Goal: Book appointment/travel/reservation

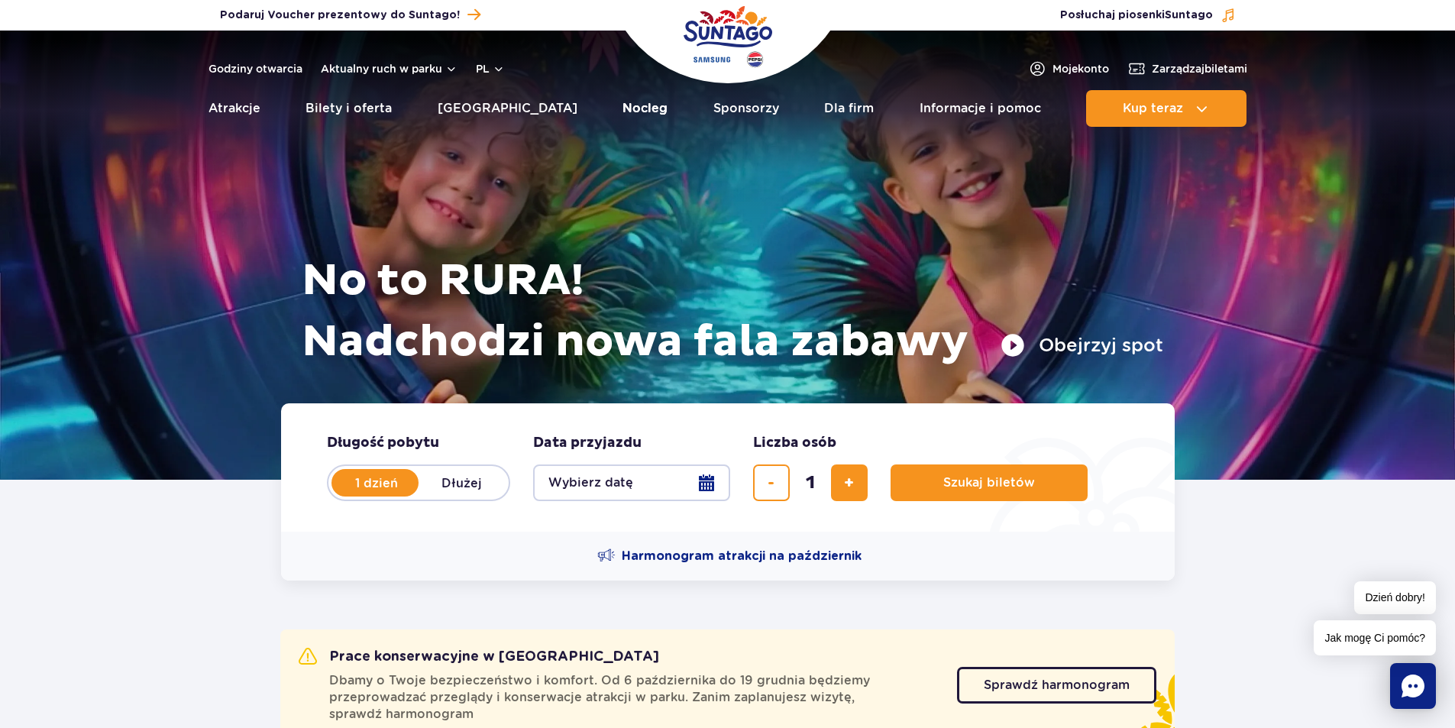
click at [623, 105] on link "Nocleg" at bounding box center [645, 108] width 45 height 37
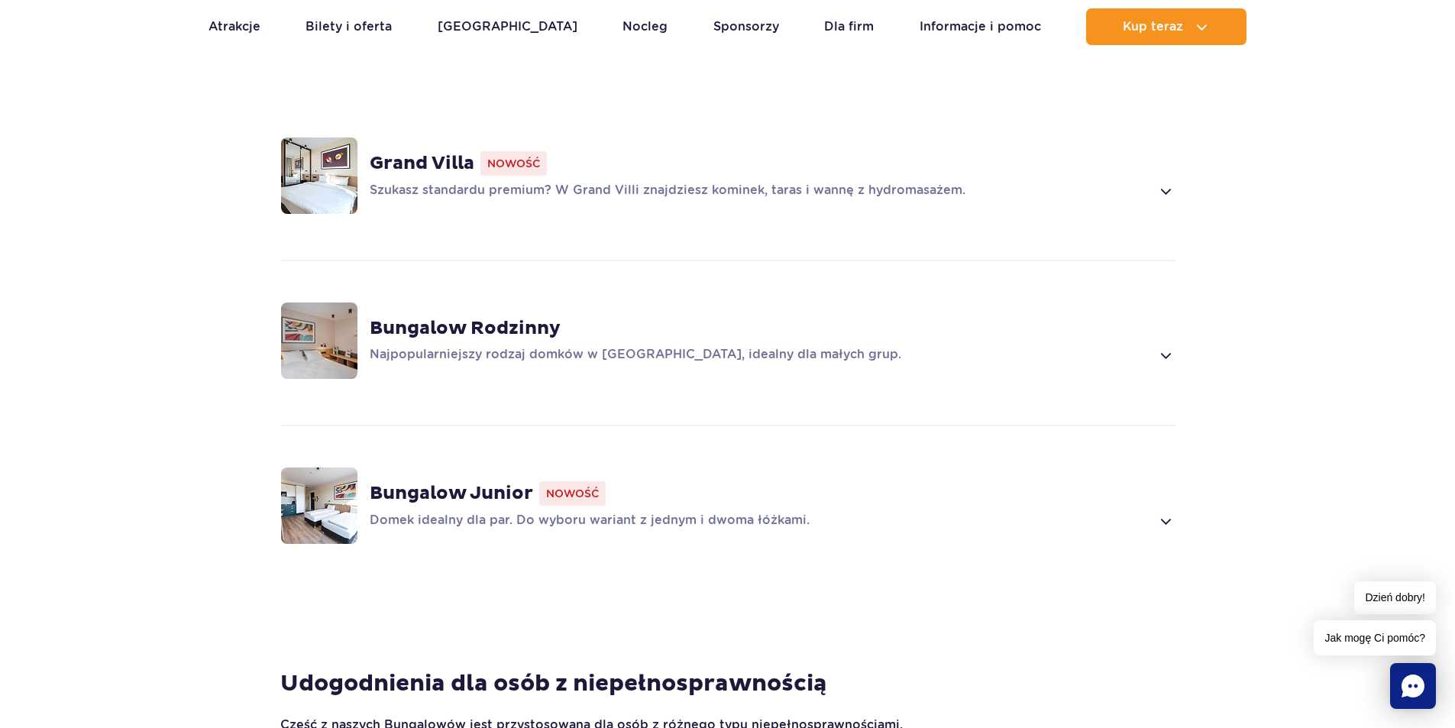
scroll to position [1222, 0]
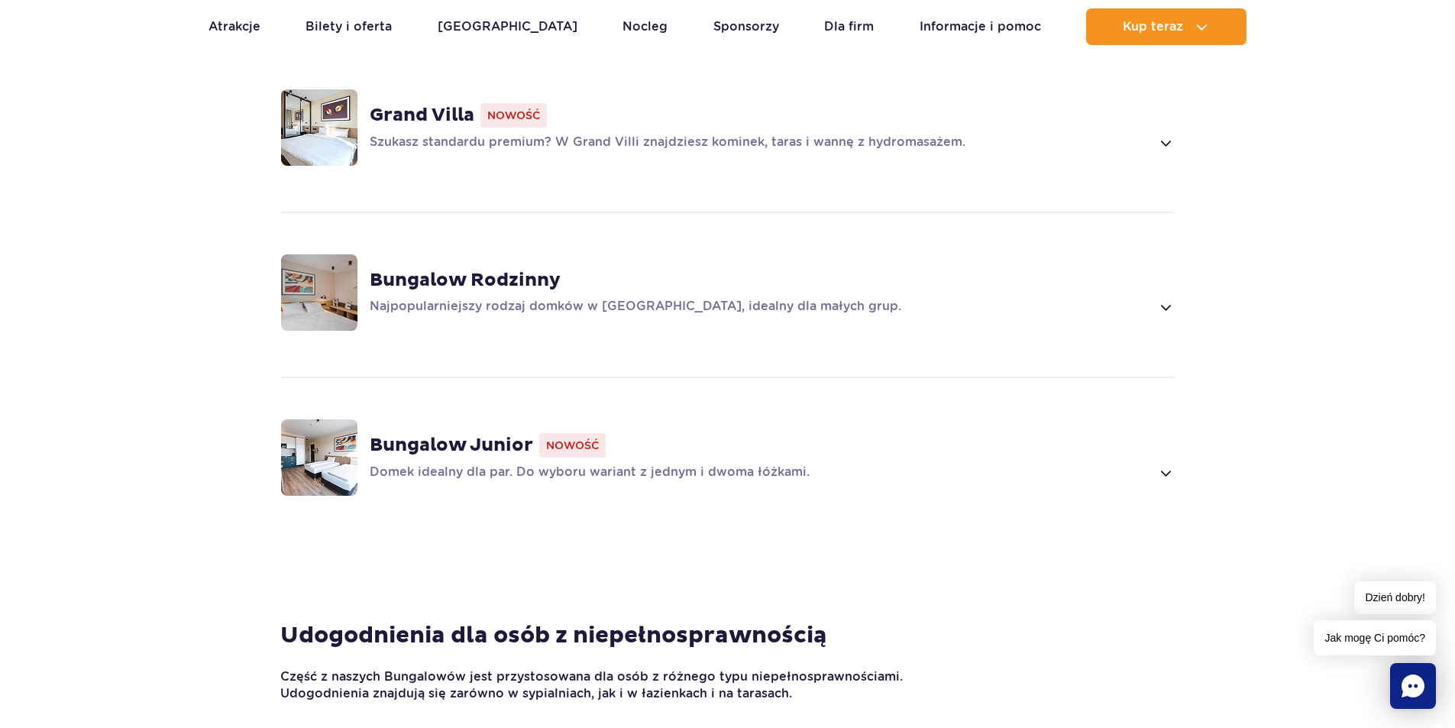
click at [1174, 479] on span at bounding box center [1166, 473] width 18 height 18
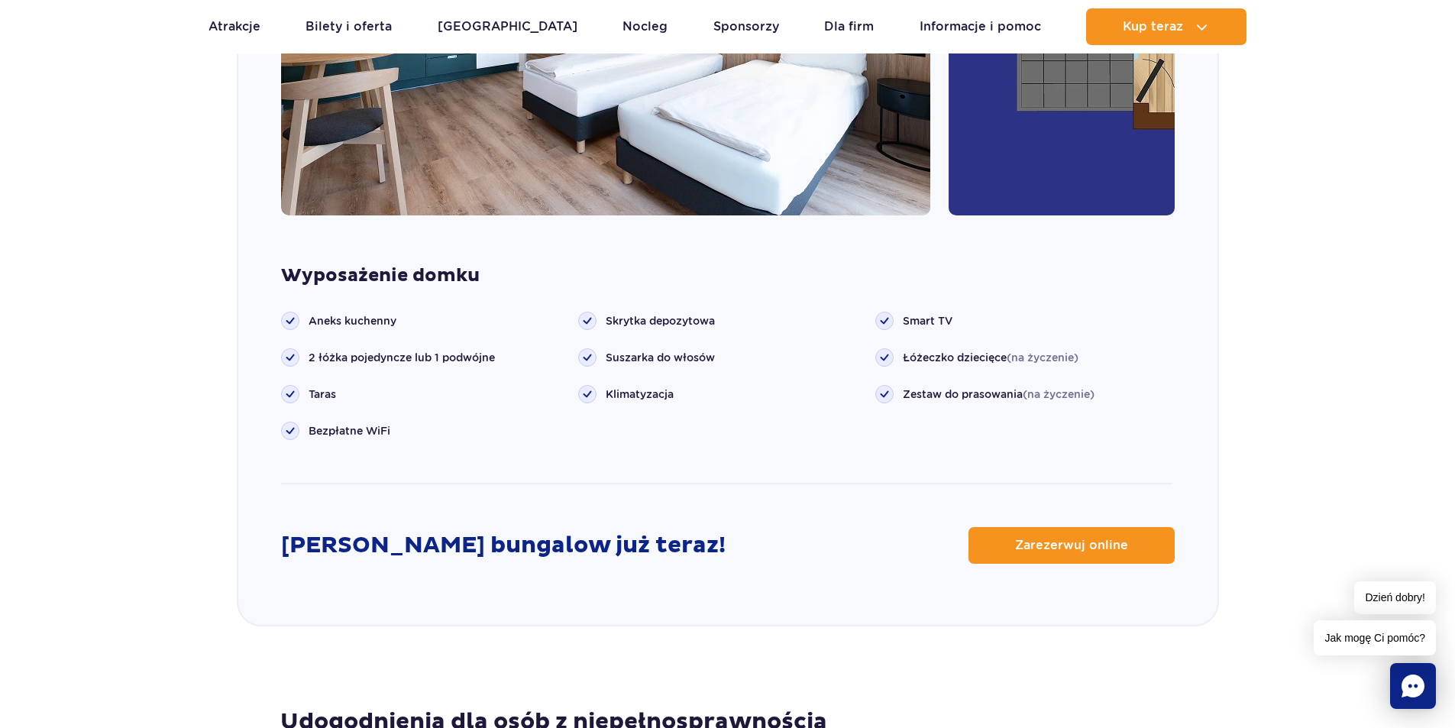
scroll to position [1986, 0]
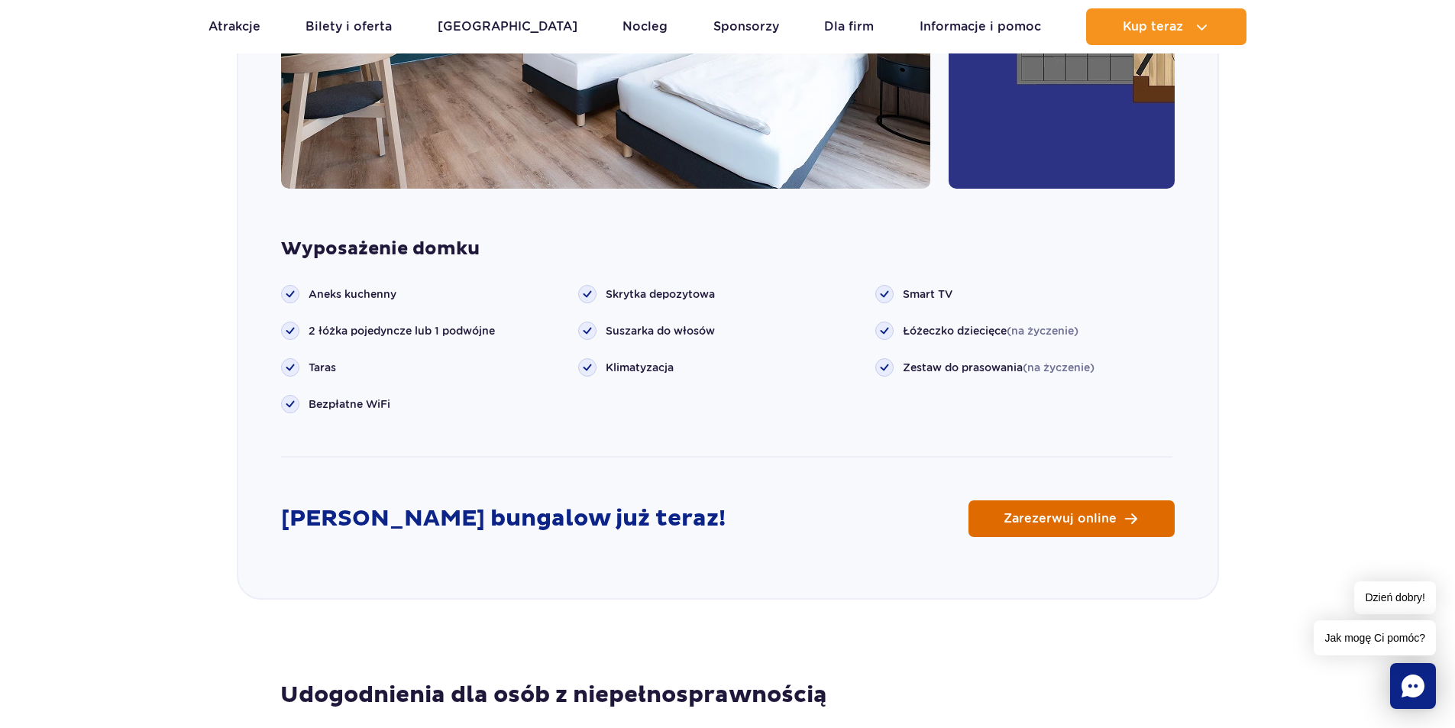
click at [1054, 507] on link "Zarezerwuj online" at bounding box center [1072, 518] width 206 height 37
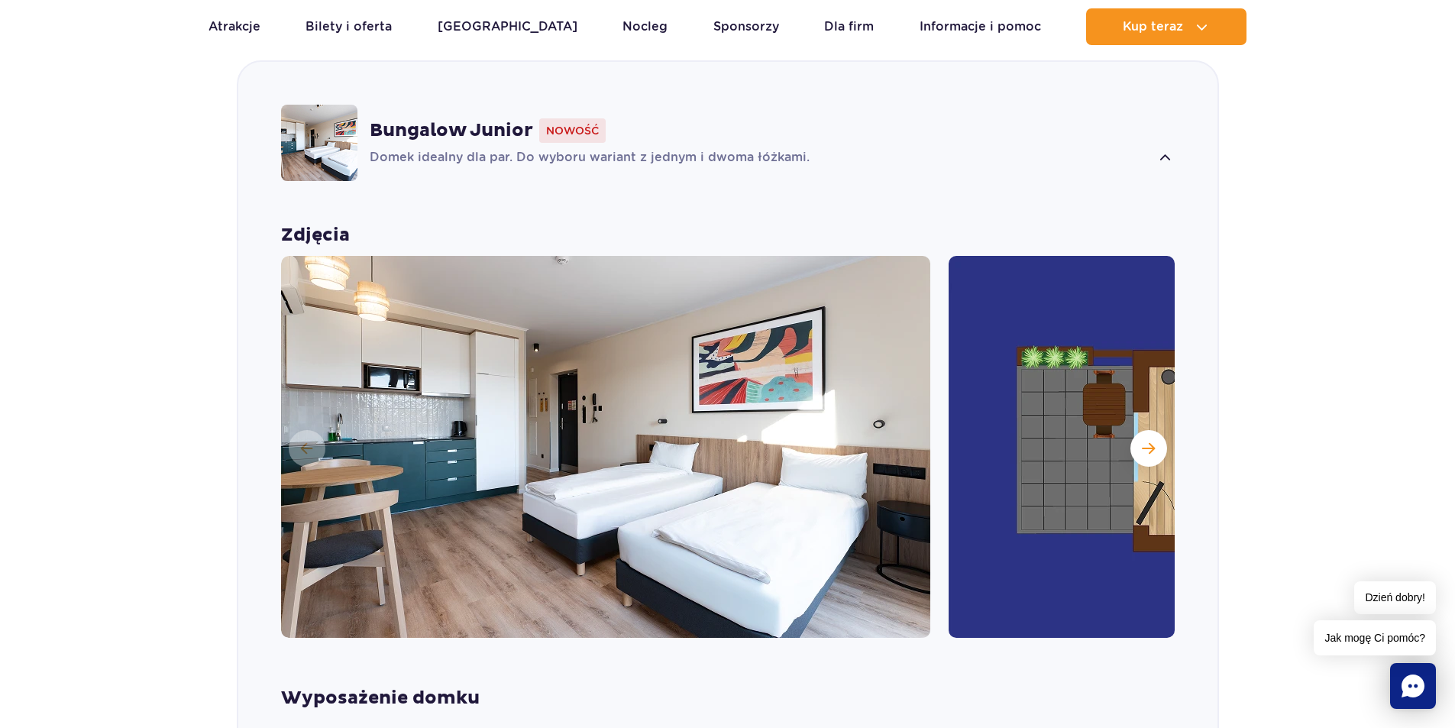
scroll to position [1528, 0]
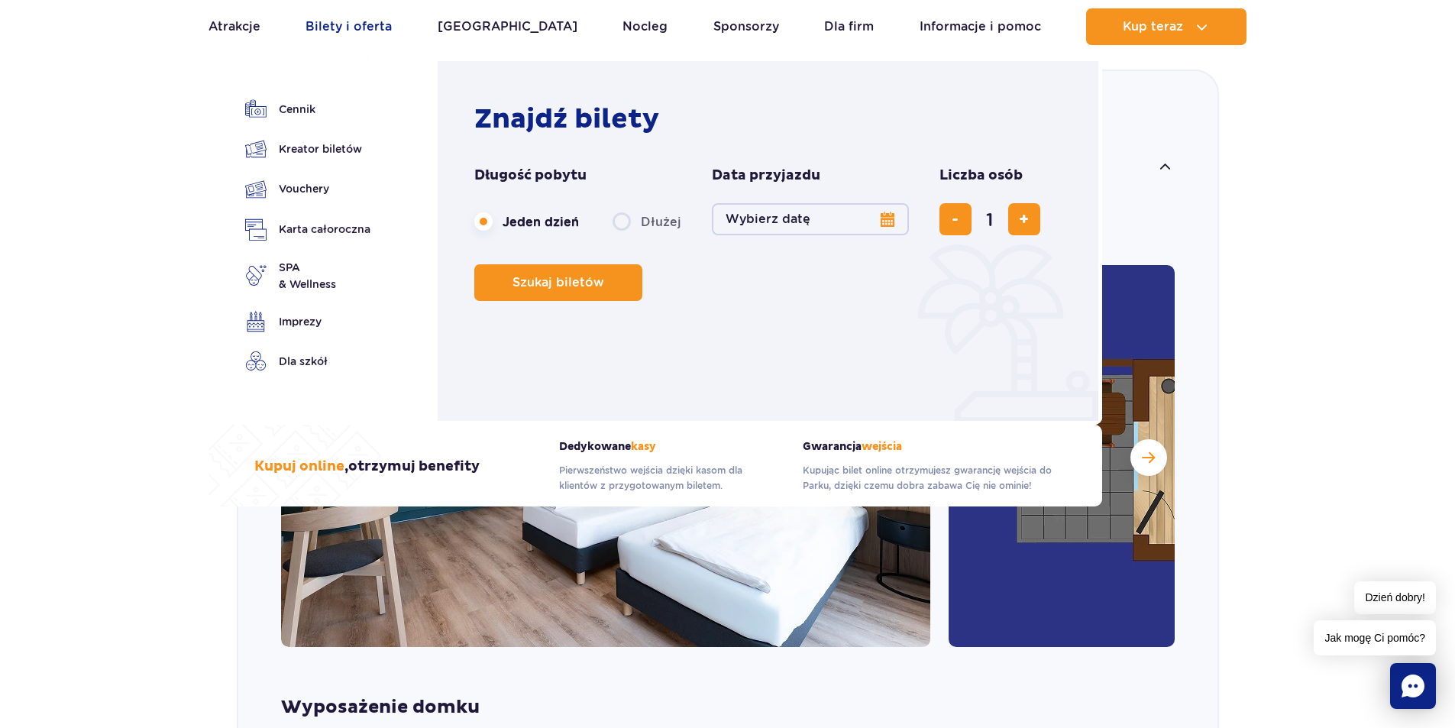
click at [349, 28] on link "Bilety i oferta" at bounding box center [349, 26] width 86 height 37
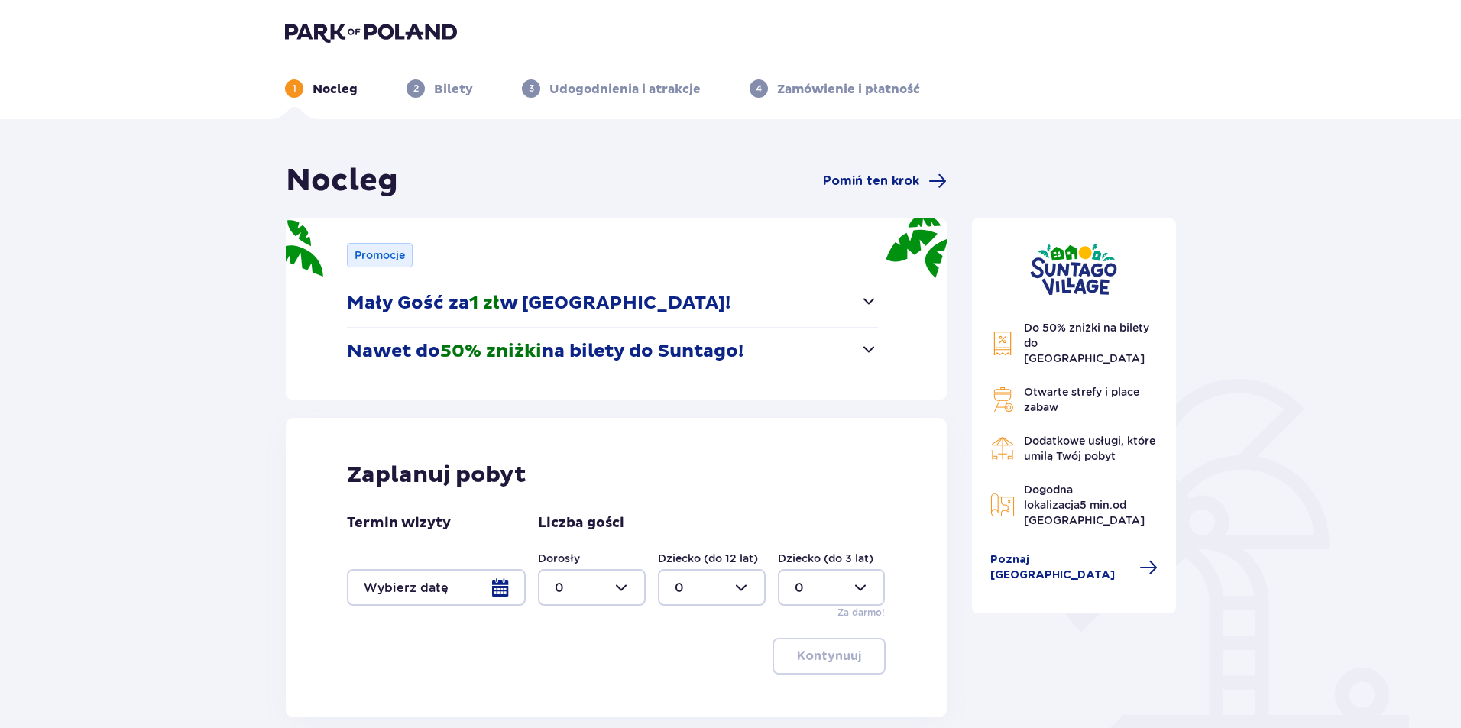
click at [866, 309] on span "button" at bounding box center [868, 301] width 18 height 18
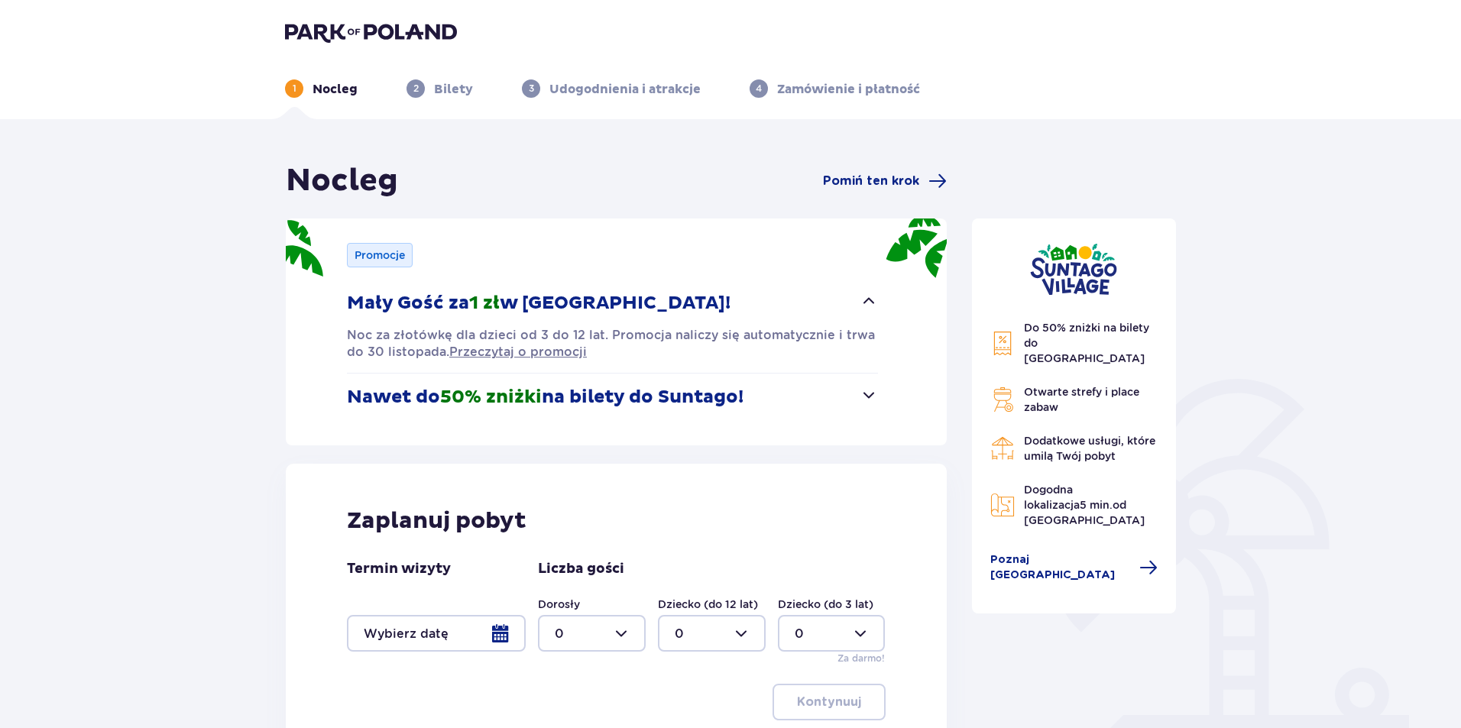
click at [842, 397] on button "Nawet do 50% zniżki na bilety do Suntago!" at bounding box center [612, 397] width 531 height 47
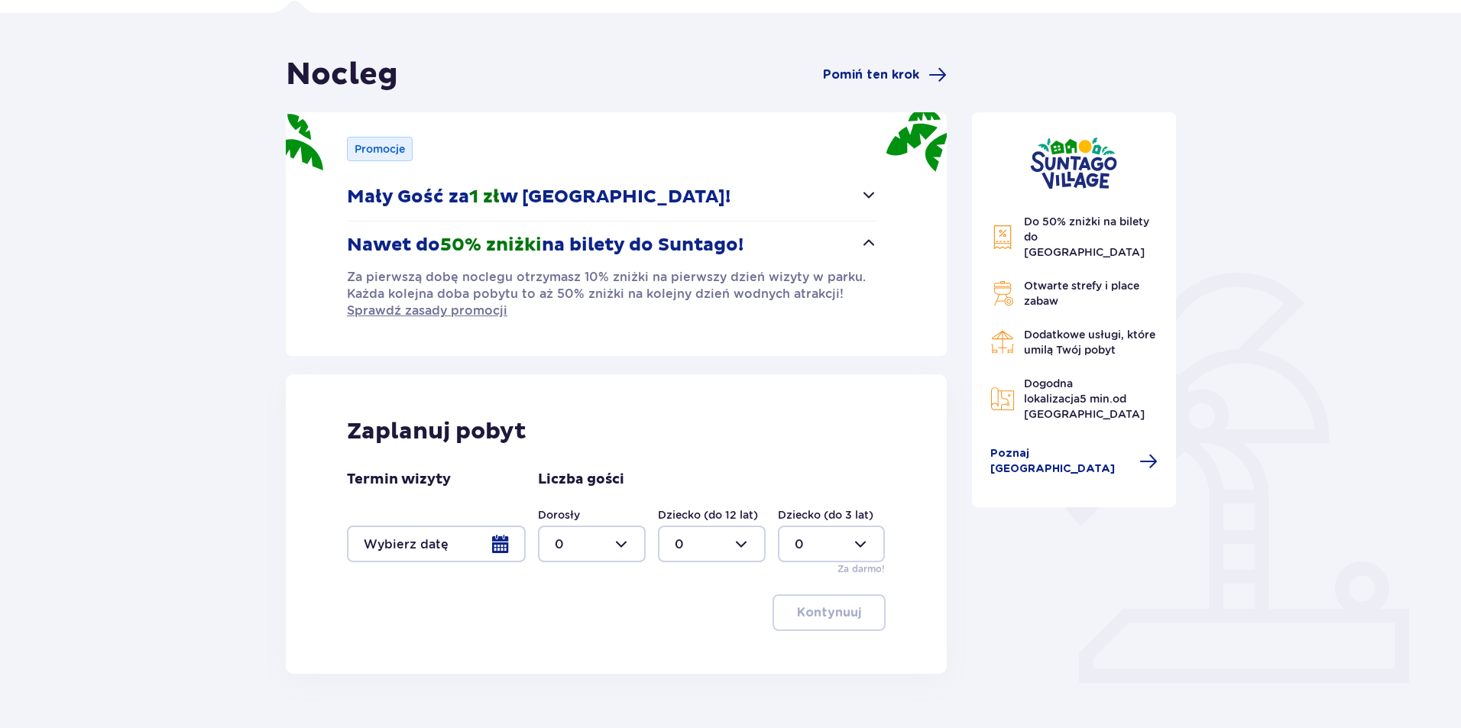
scroll to position [144, 0]
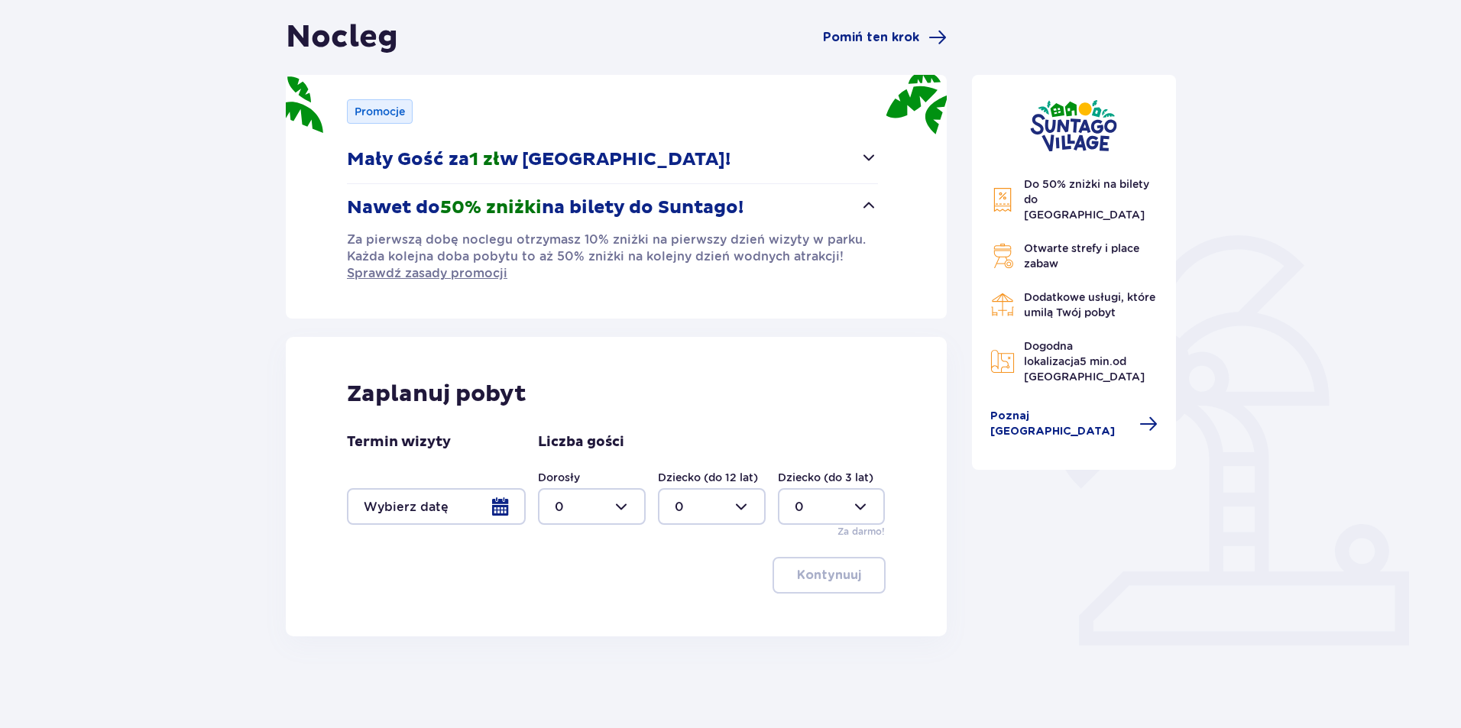
click at [394, 513] on div at bounding box center [436, 506] width 179 height 37
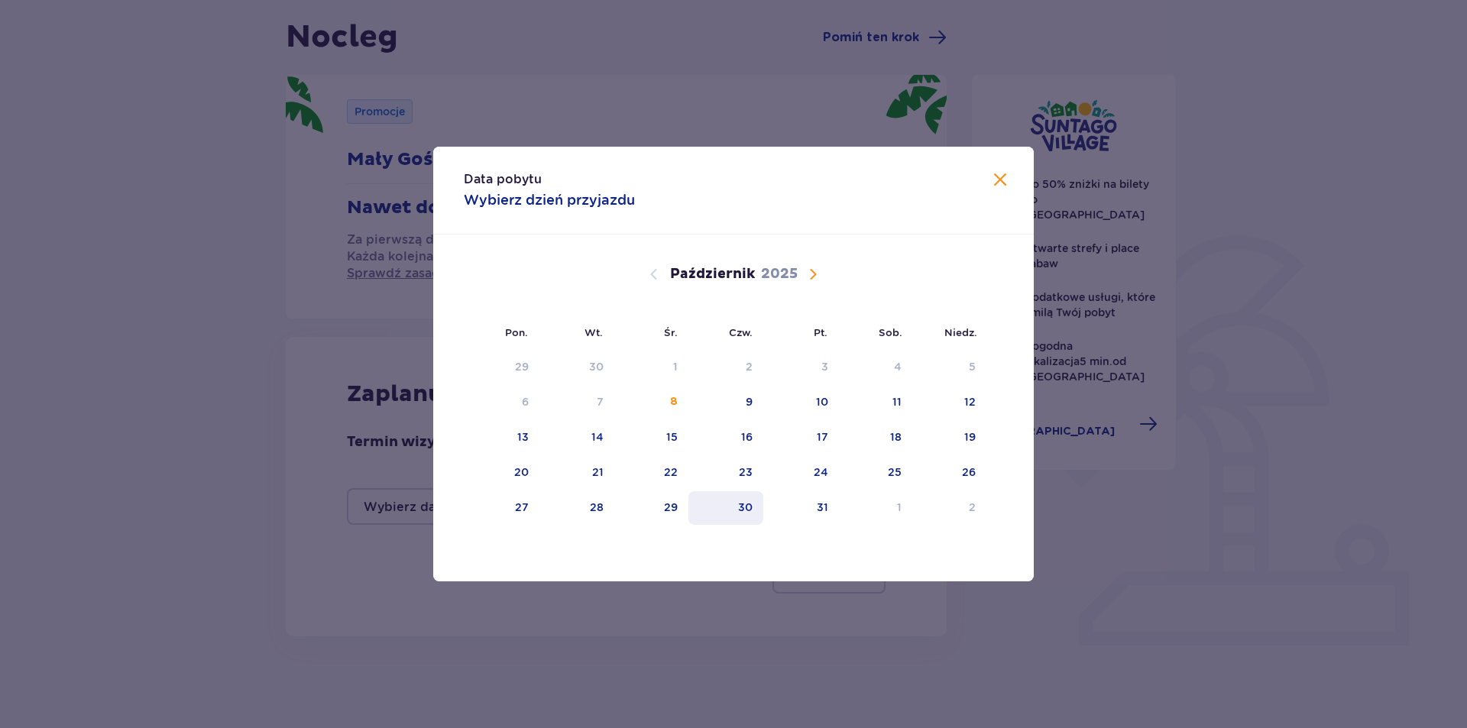
click at [754, 507] on div "30" at bounding box center [726, 508] width 76 height 34
click at [830, 510] on div "31" at bounding box center [801, 508] width 76 height 34
type input "30.10.25 - 31.10.25"
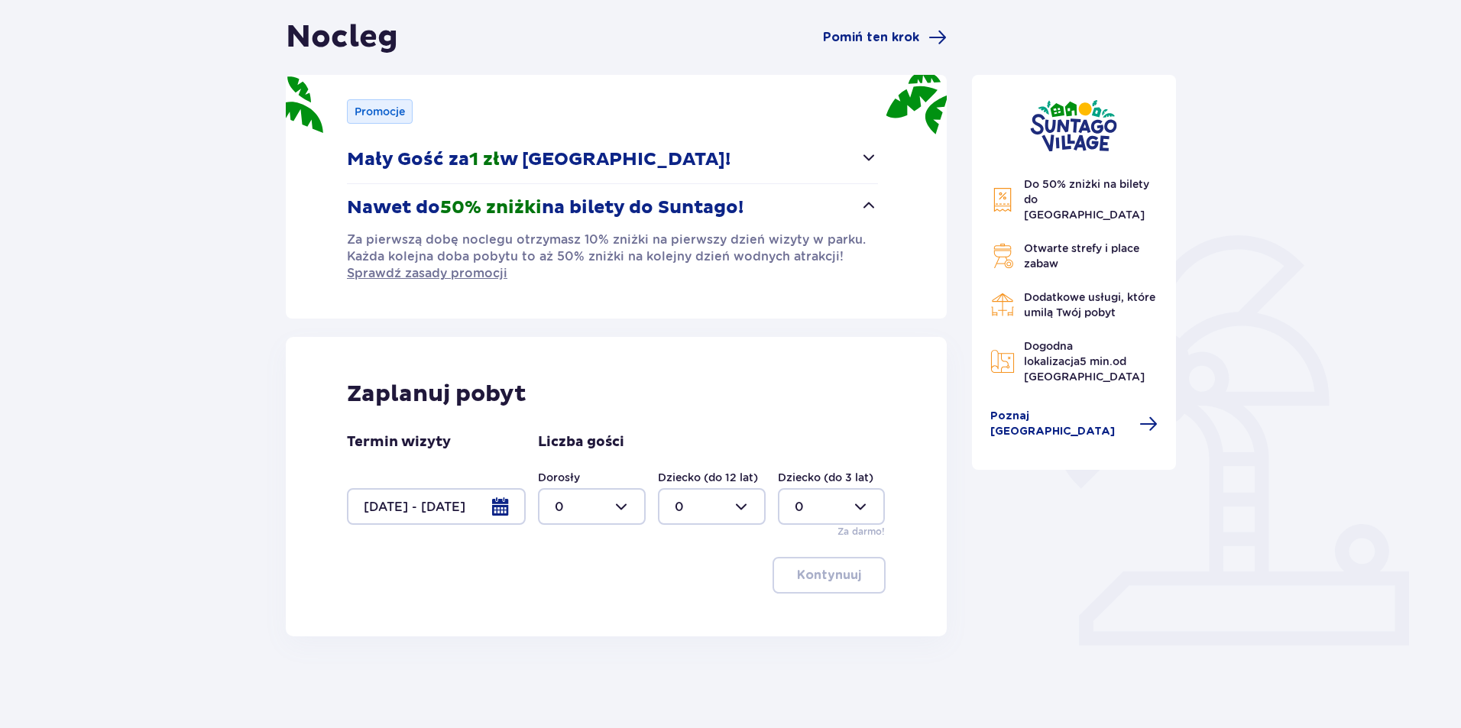
click at [591, 517] on div at bounding box center [592, 506] width 108 height 37
click at [578, 591] on div "1" at bounding box center [592, 585] width 74 height 17
click at [594, 514] on div at bounding box center [592, 506] width 108 height 37
click at [567, 618] on div "2" at bounding box center [592, 617] width 74 height 17
type input "2"
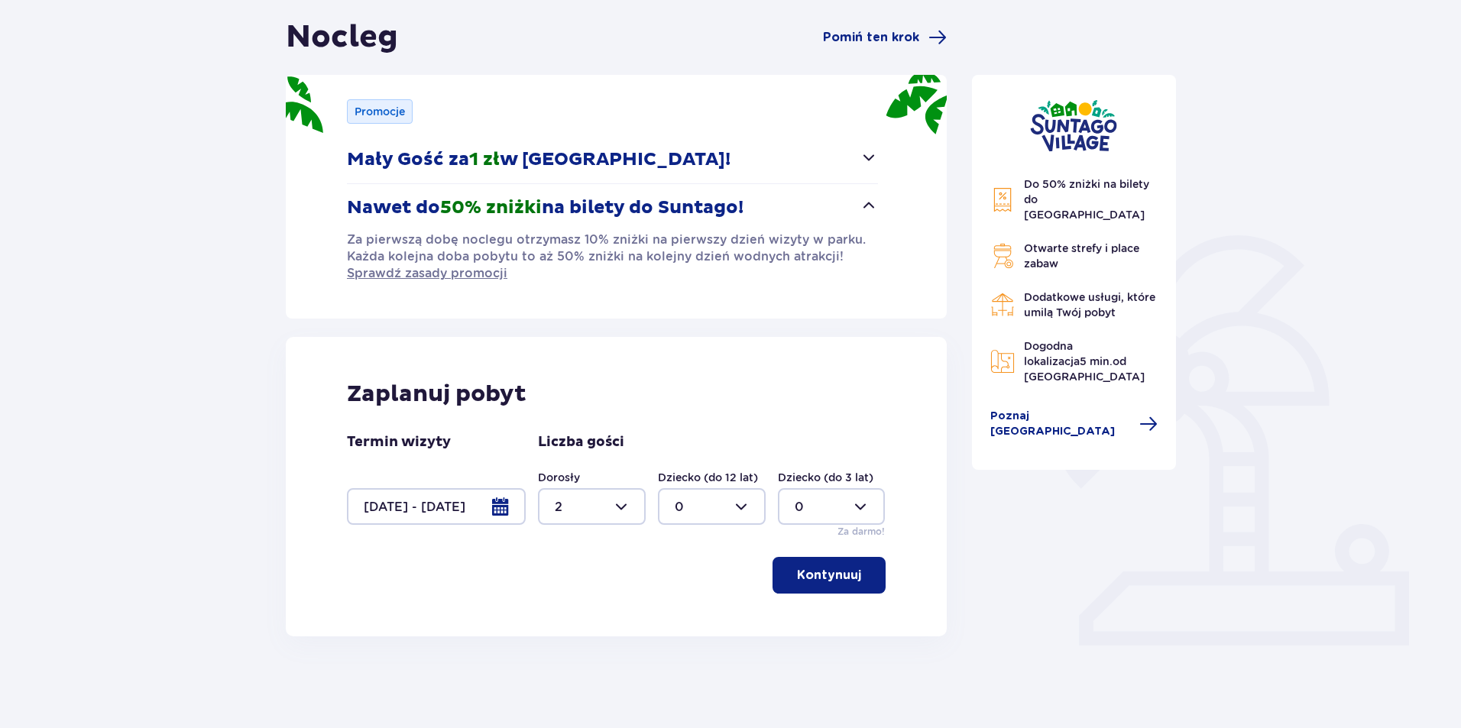
click at [817, 582] on p "Kontynuuj" at bounding box center [829, 575] width 64 height 17
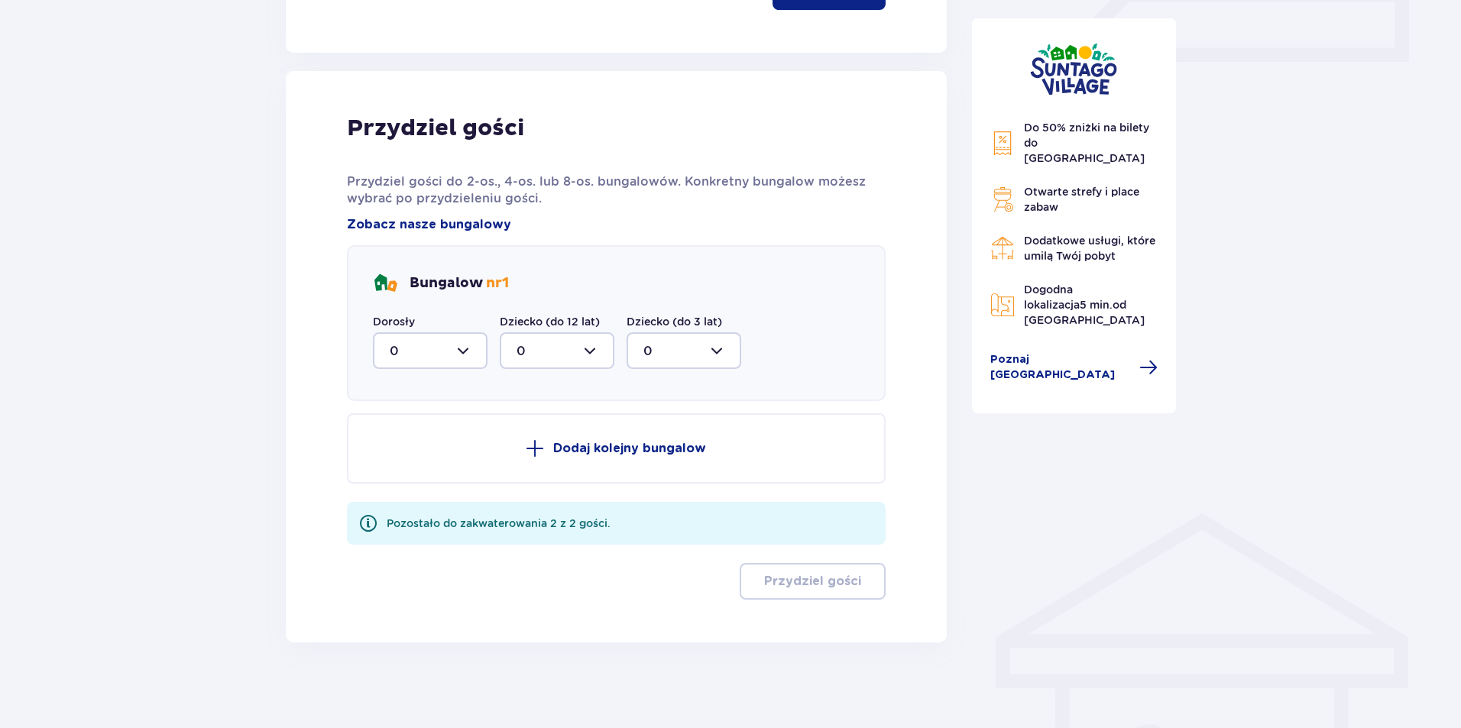
scroll to position [733, 0]
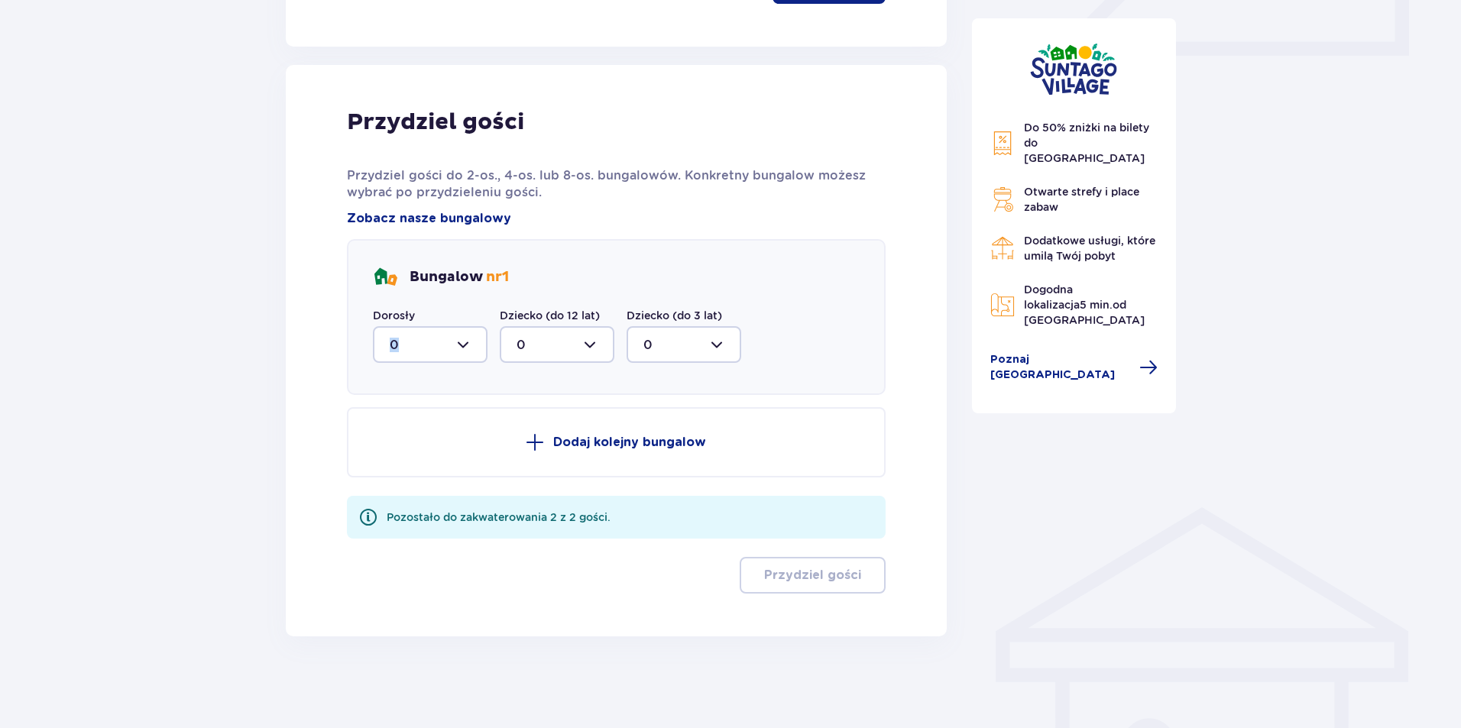
click at [485, 335] on div "Dorosły 0 Dziecko (do 12 lat) 0 Dziecko (do 3 lat) 0" at bounding box center [557, 335] width 368 height 55
click at [425, 332] on div "Dorosły 0" at bounding box center [430, 335] width 115 height 55
click at [425, 348] on div at bounding box center [430, 344] width 115 height 37
click at [412, 458] on div "2" at bounding box center [430, 455] width 81 height 17
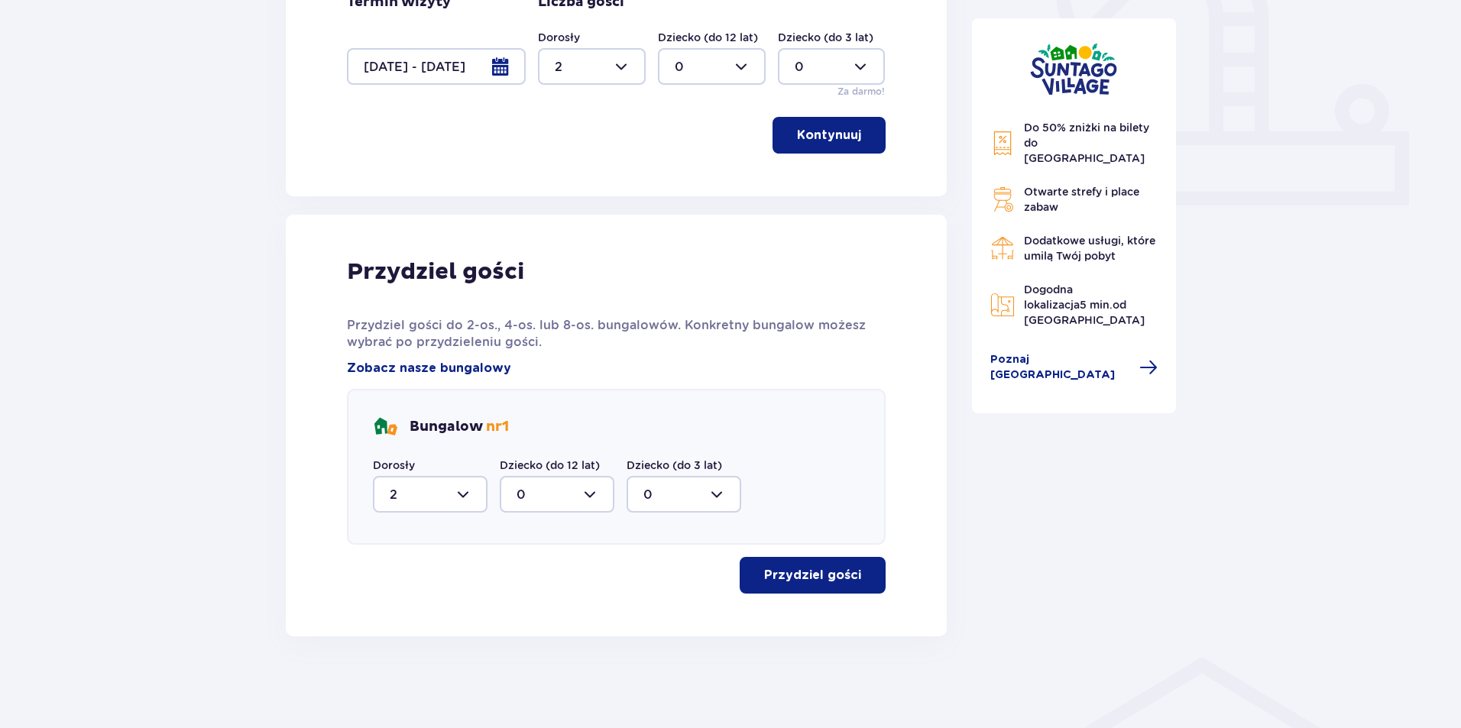
click at [460, 509] on div at bounding box center [430, 494] width 115 height 37
click at [422, 545] on div "0" at bounding box center [430, 540] width 81 height 17
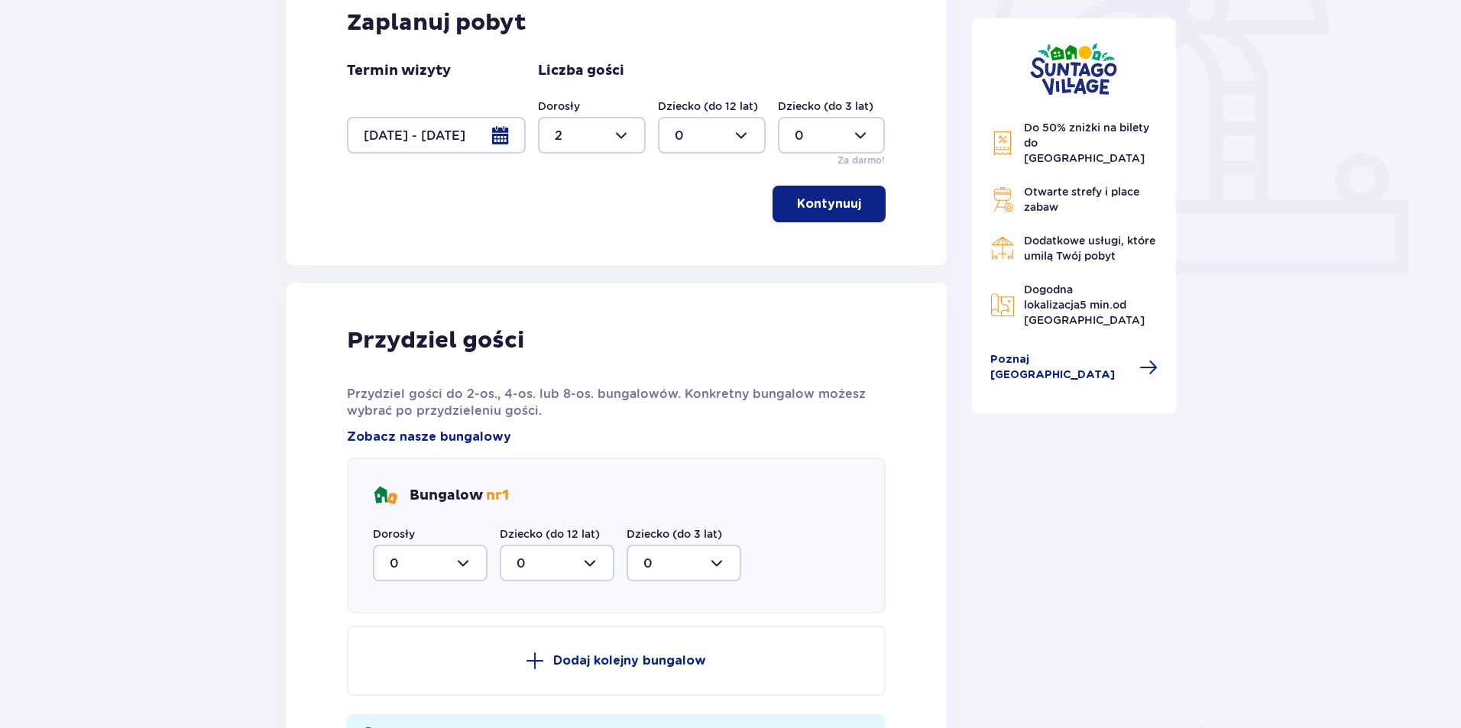
scroll to position [504, 0]
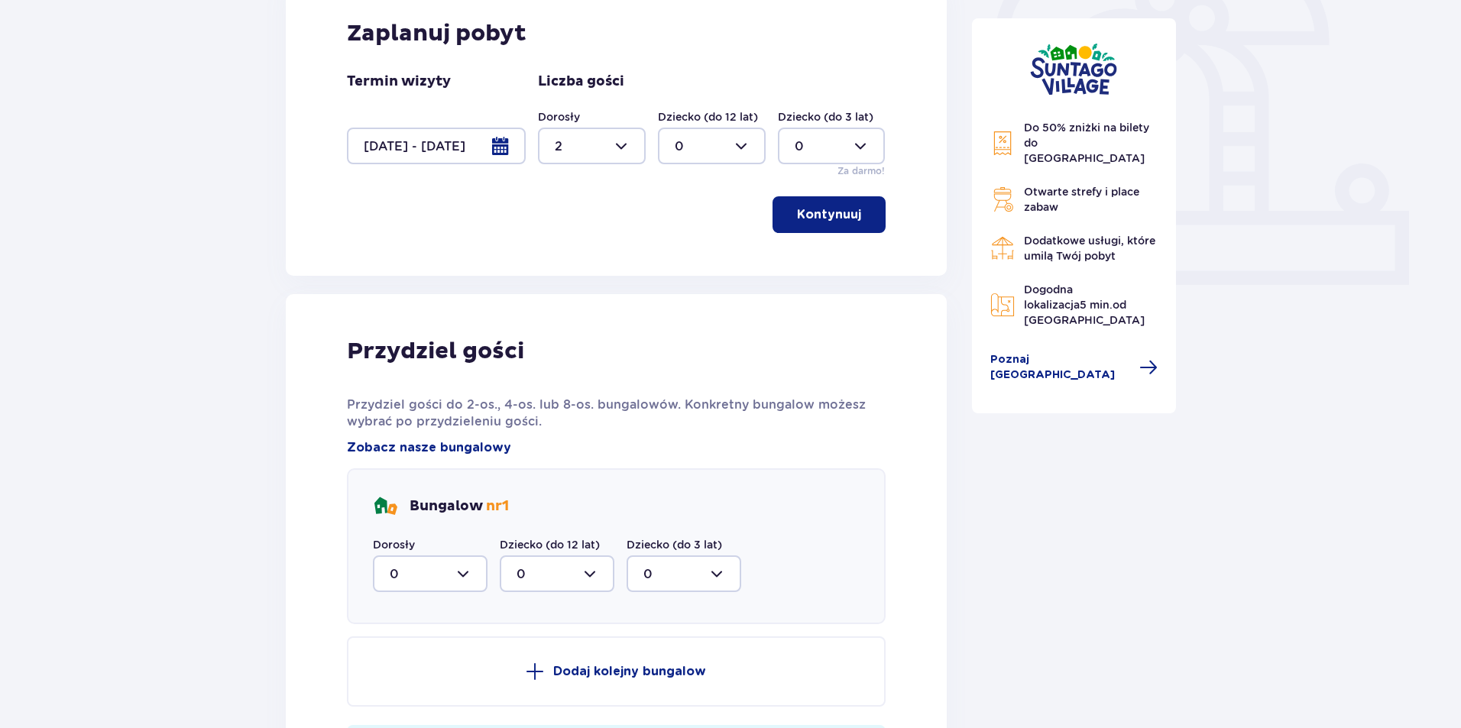
click at [413, 577] on div at bounding box center [430, 573] width 115 height 37
click at [415, 682] on div "2" at bounding box center [430, 684] width 81 height 17
type input "2"
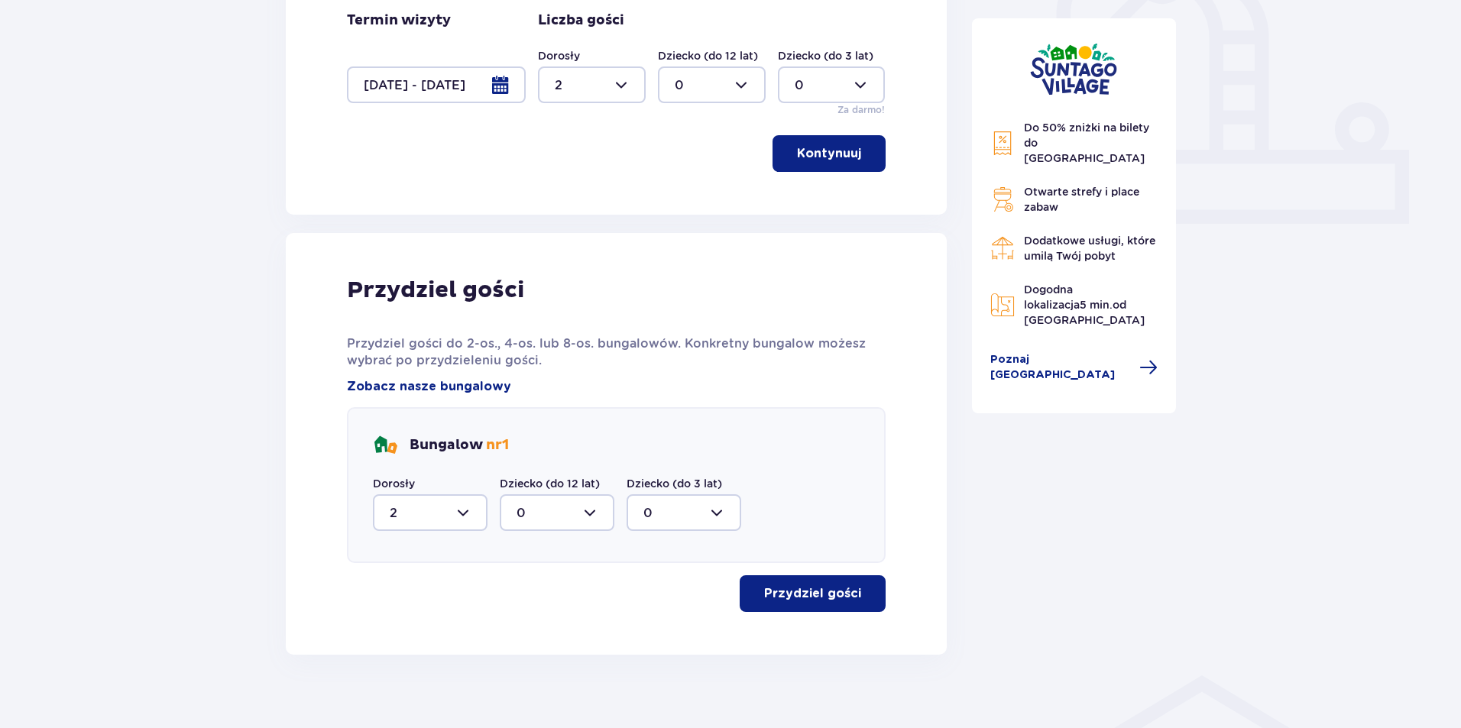
scroll to position [584, 0]
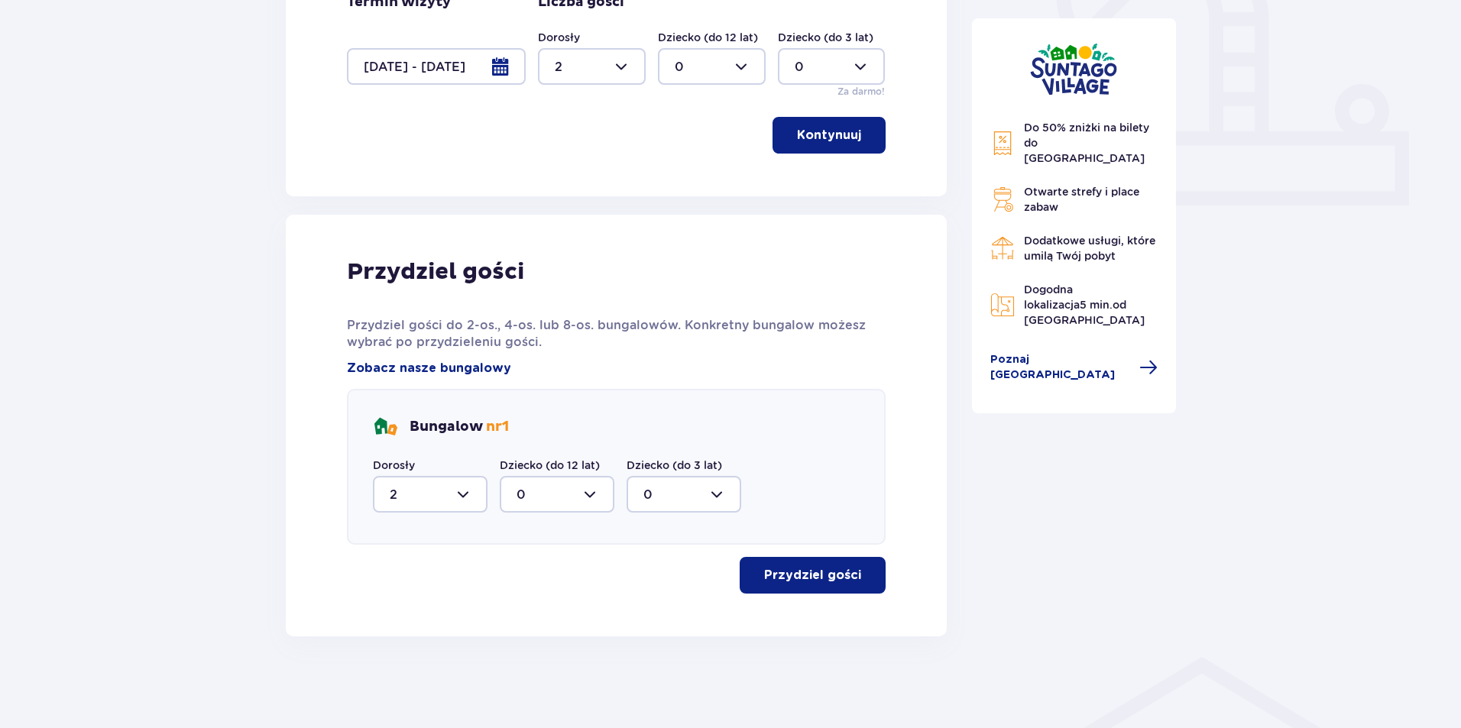
click at [779, 565] on button "Przydziel gości" at bounding box center [812, 575] width 146 height 37
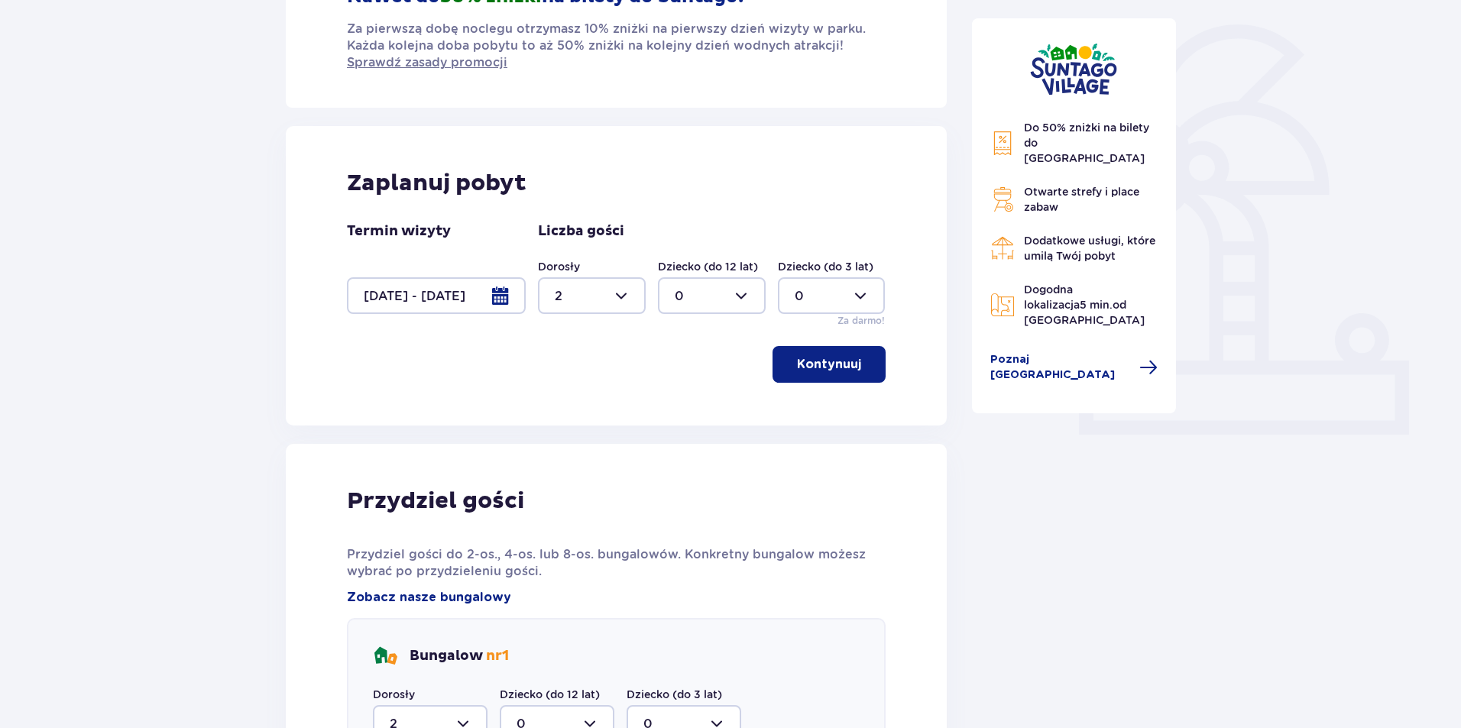
scroll to position [0, 0]
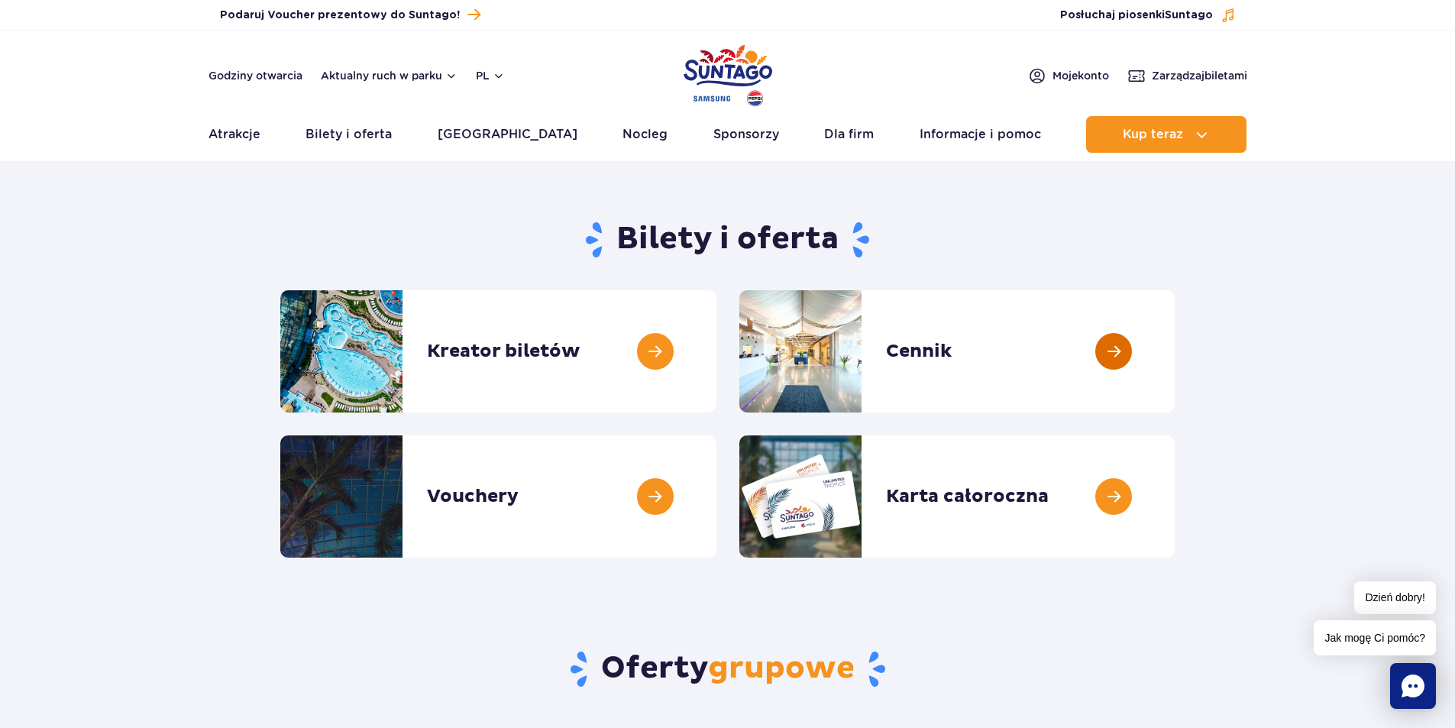
click at [1175, 371] on link at bounding box center [1175, 351] width 0 height 122
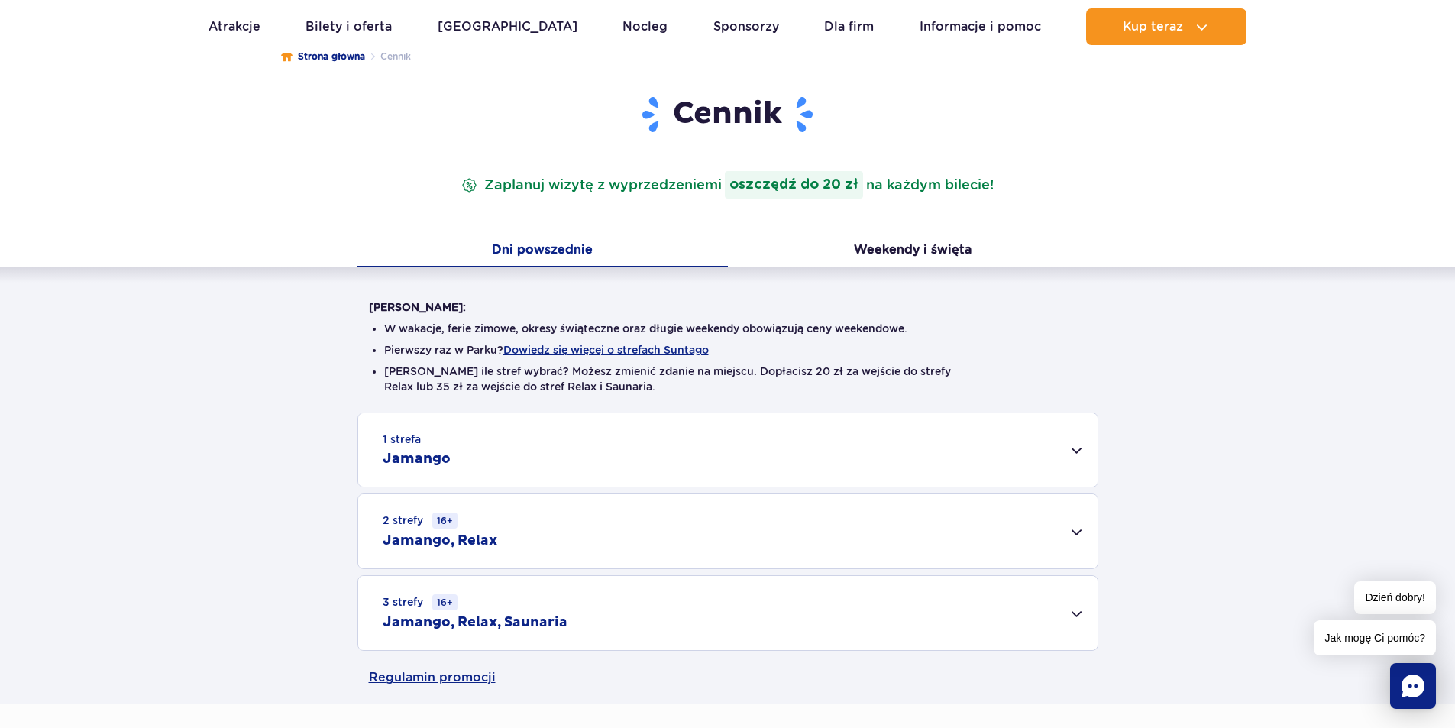
click at [616, 636] on div "3 strefy 16+ Jamango, Relax, Saunaria" at bounding box center [727, 613] width 739 height 74
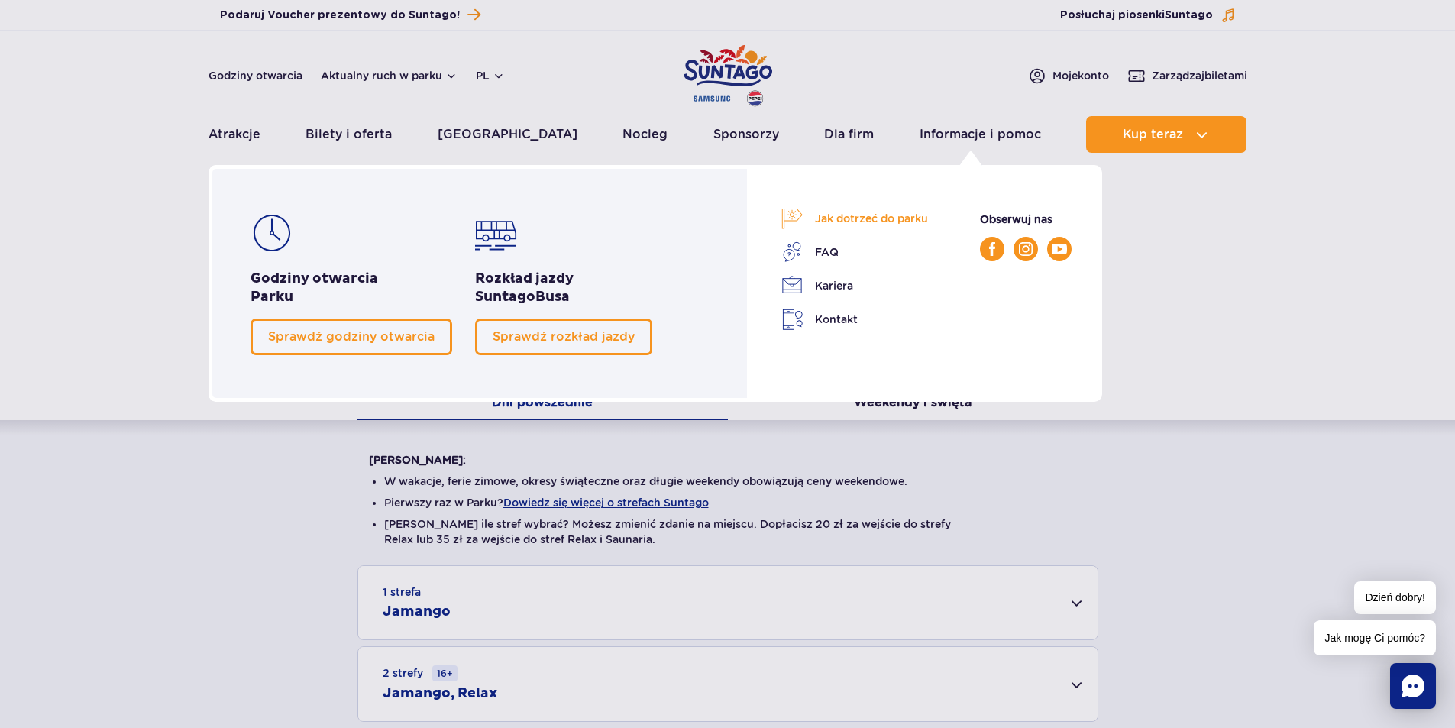
click at [902, 215] on link "Jak dotrzeć do parku" at bounding box center [854, 218] width 147 height 21
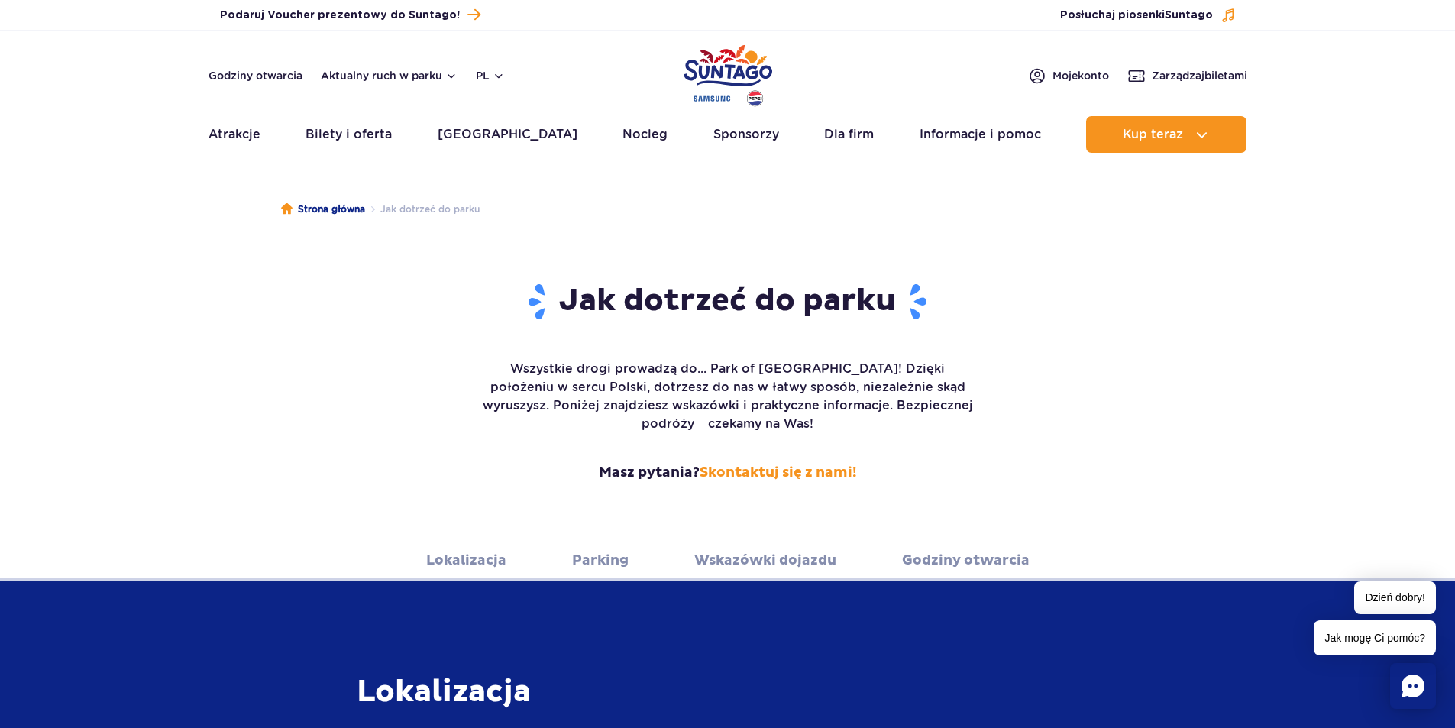
click at [699, 39] on link "Park of Poland" at bounding box center [728, 73] width 89 height 70
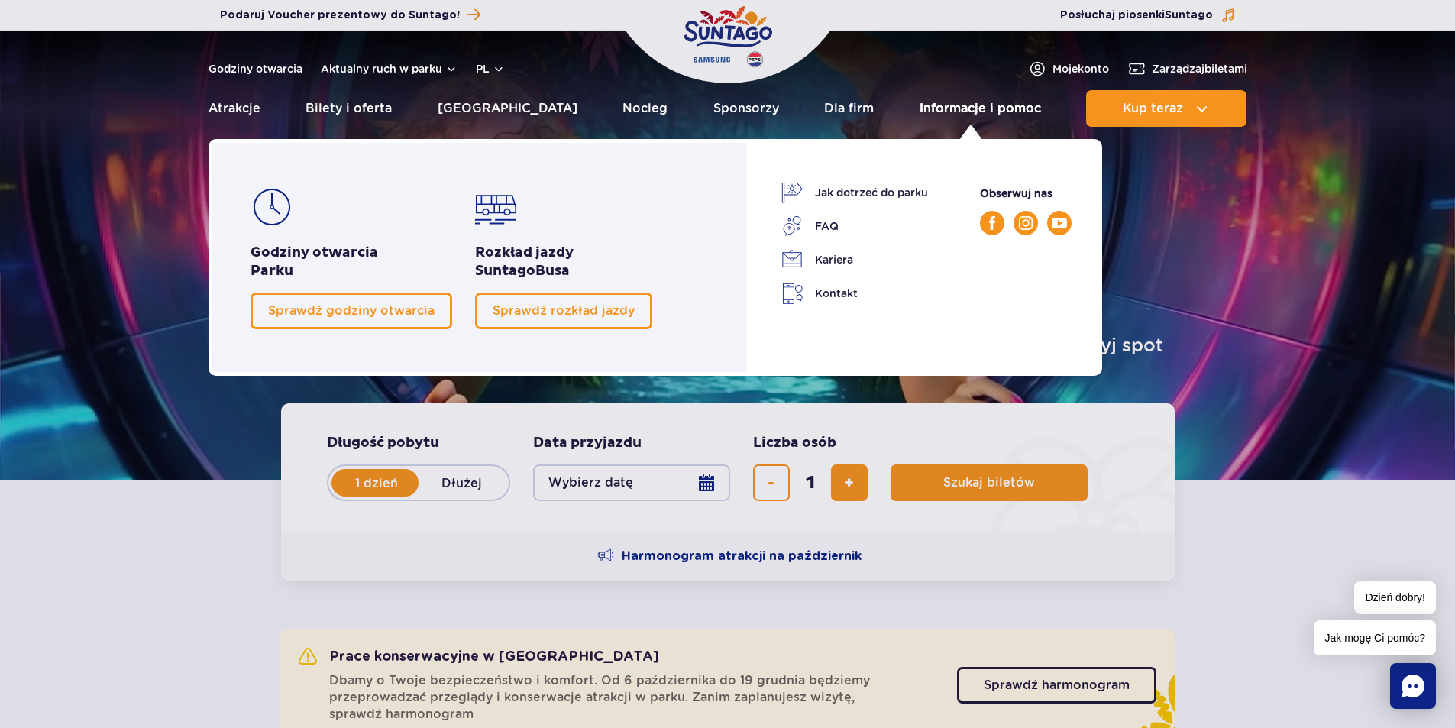
click at [935, 109] on link "Informacje i pomoc" at bounding box center [980, 108] width 121 height 37
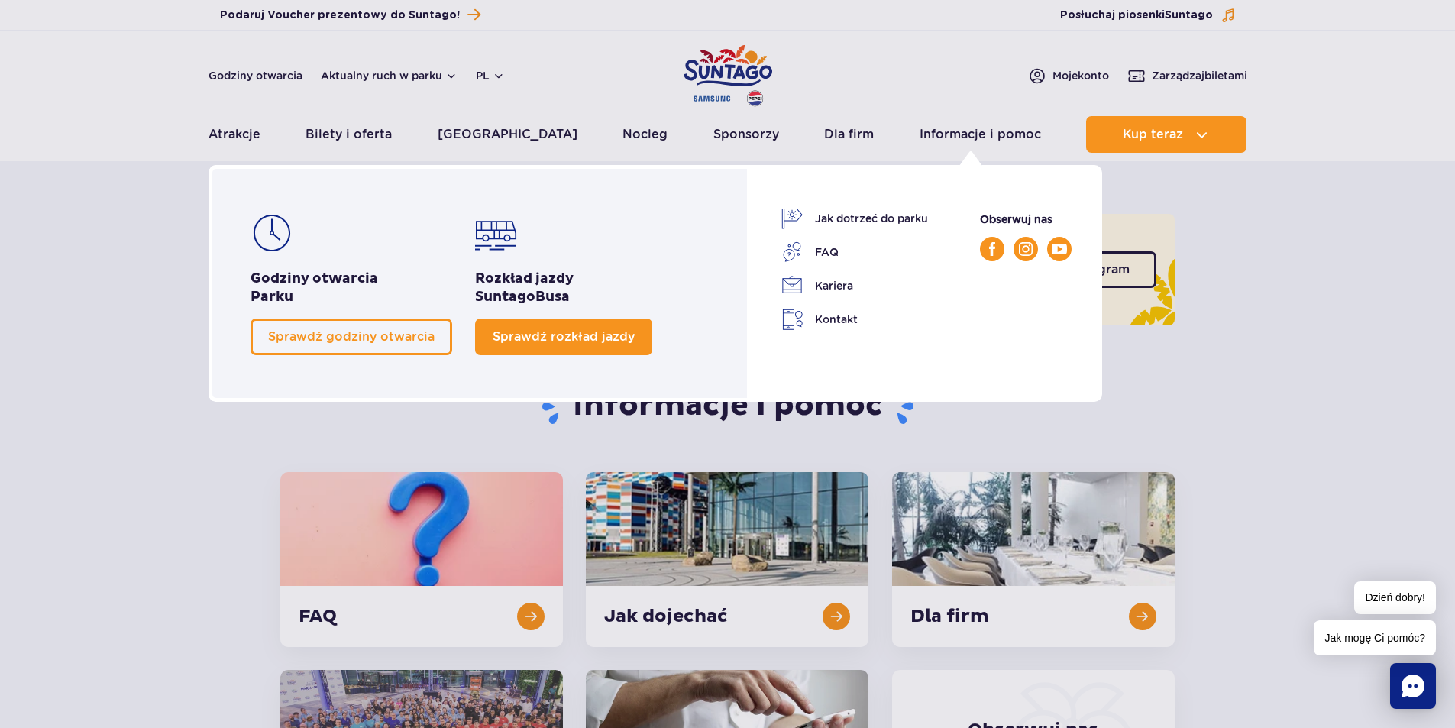
click at [609, 334] on span "Sprawdź rozkład jazdy" at bounding box center [564, 336] width 142 height 15
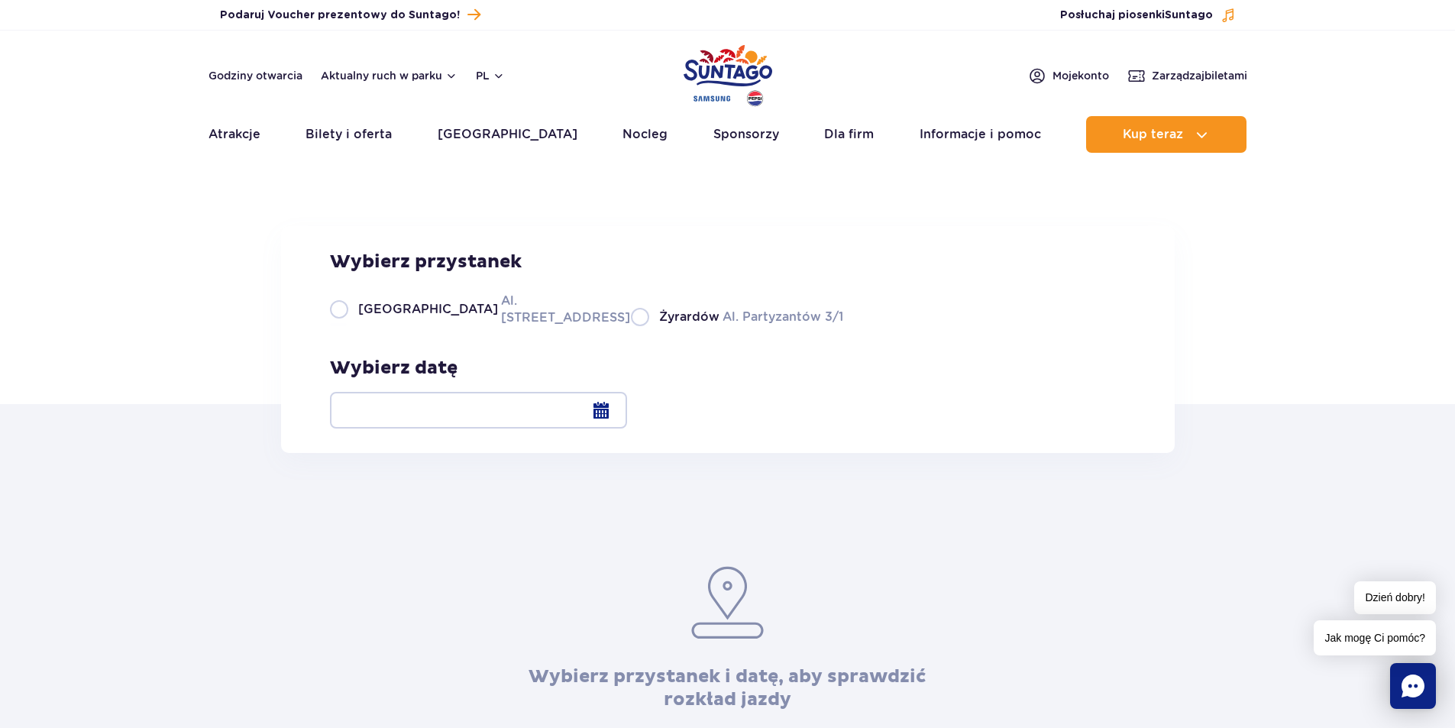
click at [336, 326] on label "Warszawa Al. [STREET_ADDRESS]" at bounding box center [471, 309] width 283 height 34
click at [336, 326] on input "Warszawa Al. [STREET_ADDRESS]" at bounding box center [338, 324] width 17 height 3
radio input "true"
click at [627, 422] on div at bounding box center [478, 410] width 297 height 37
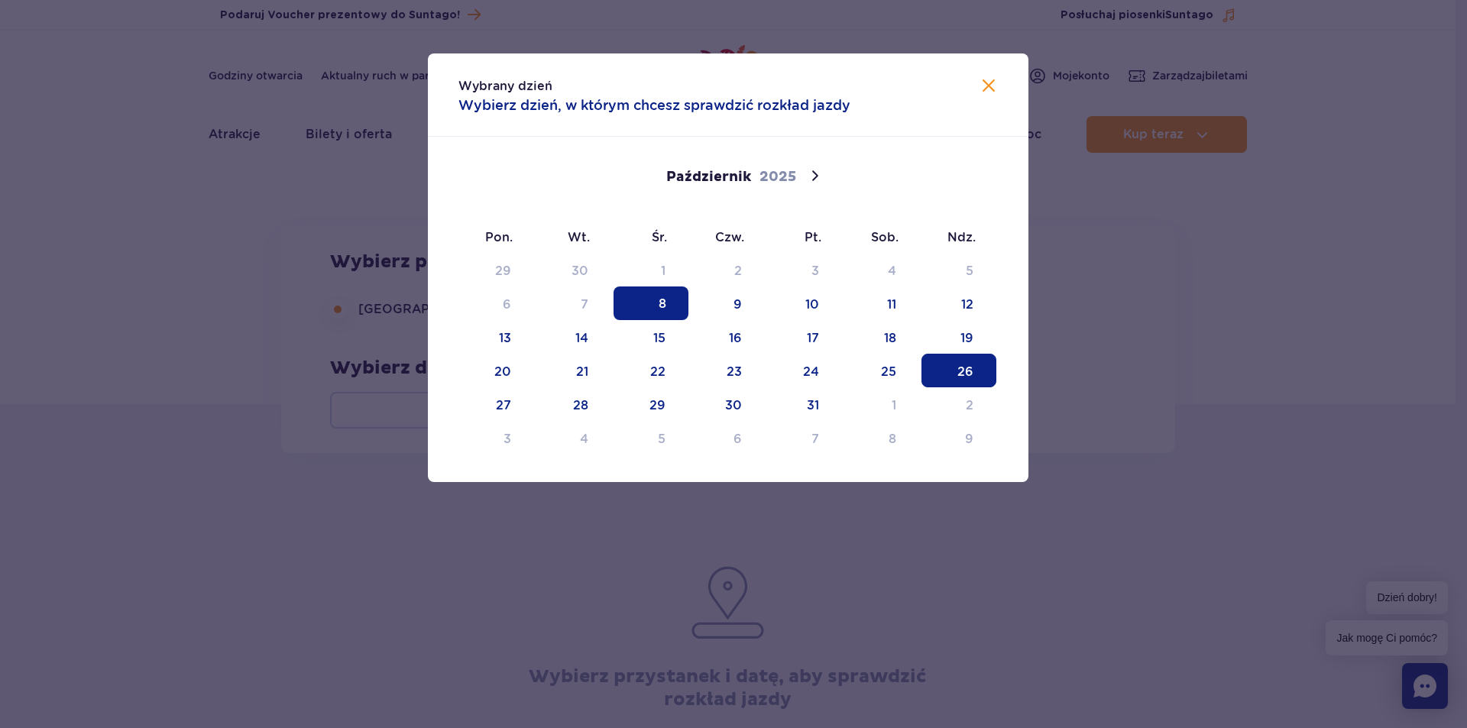
click at [939, 374] on span "26" at bounding box center [958, 371] width 75 height 34
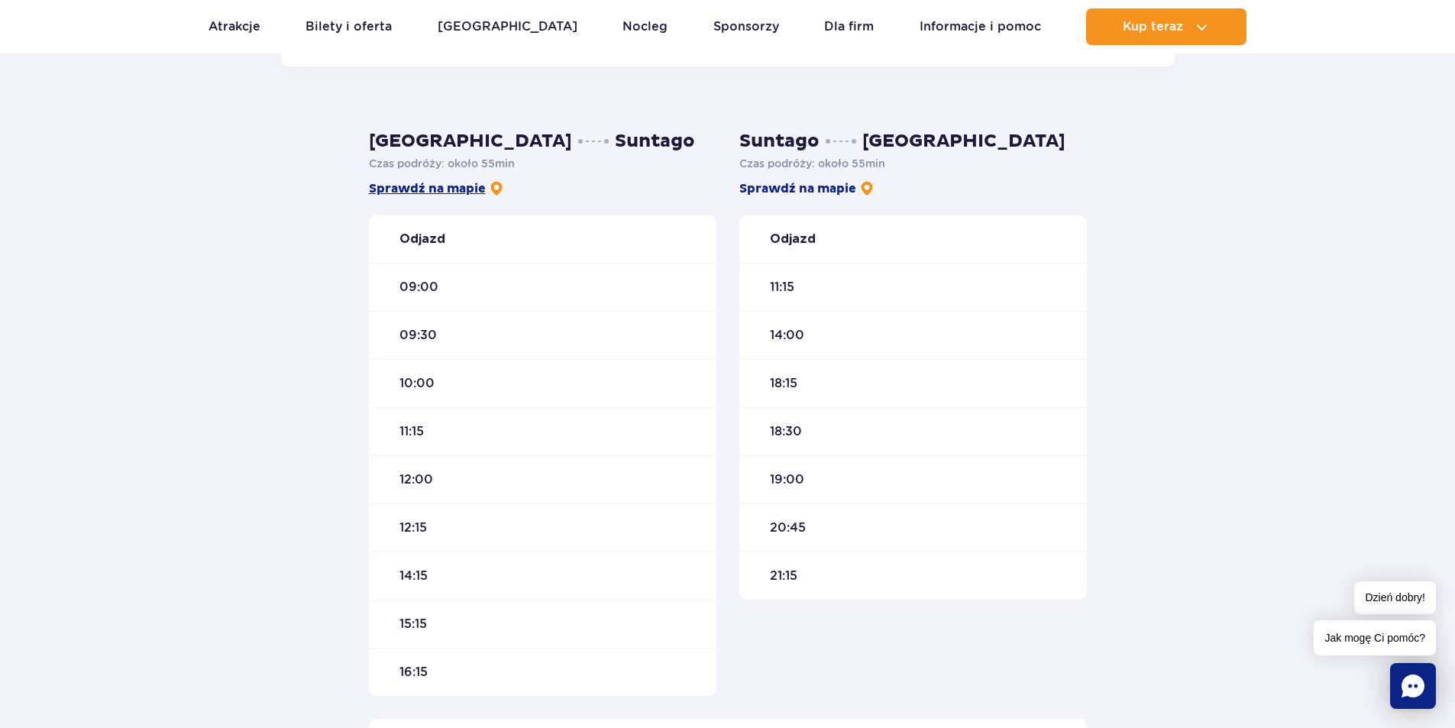
scroll to position [382, 0]
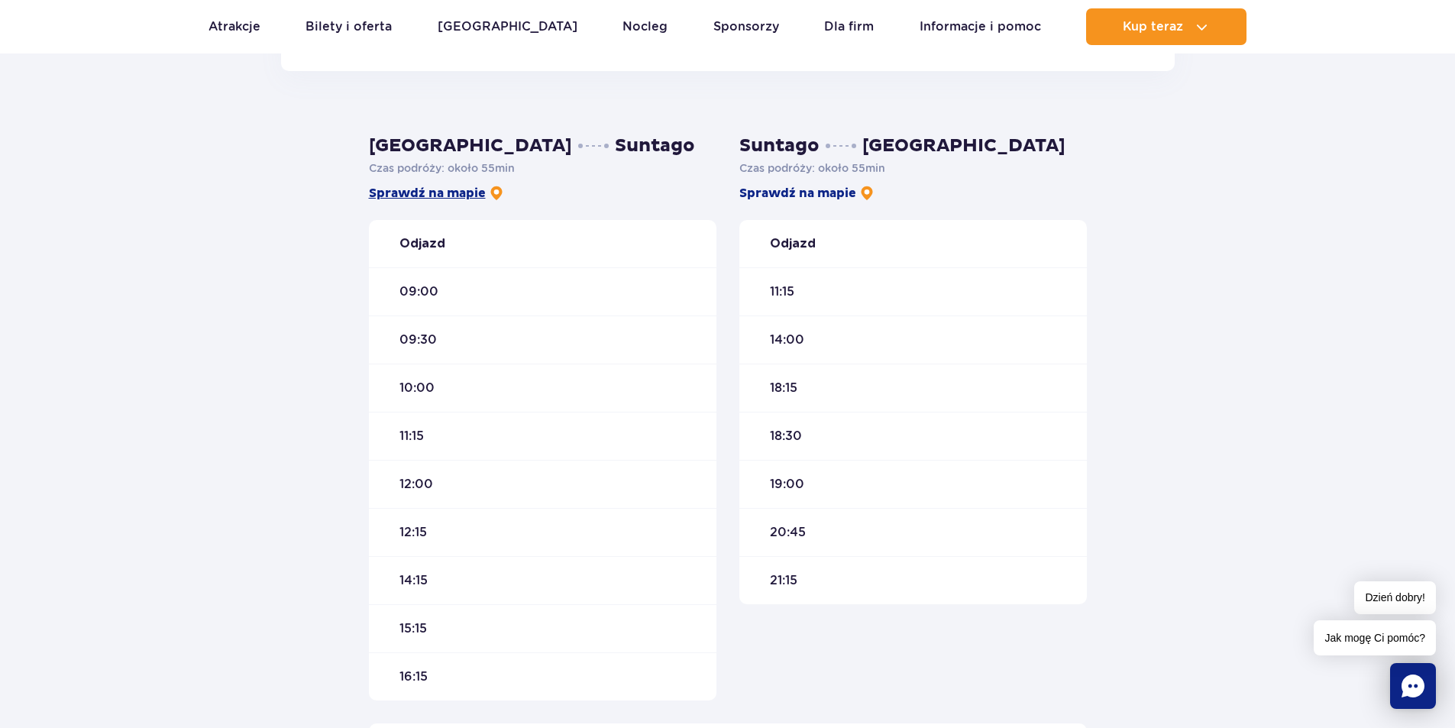
click at [436, 199] on link "Sprawdź na mapie" at bounding box center [436, 193] width 135 height 17
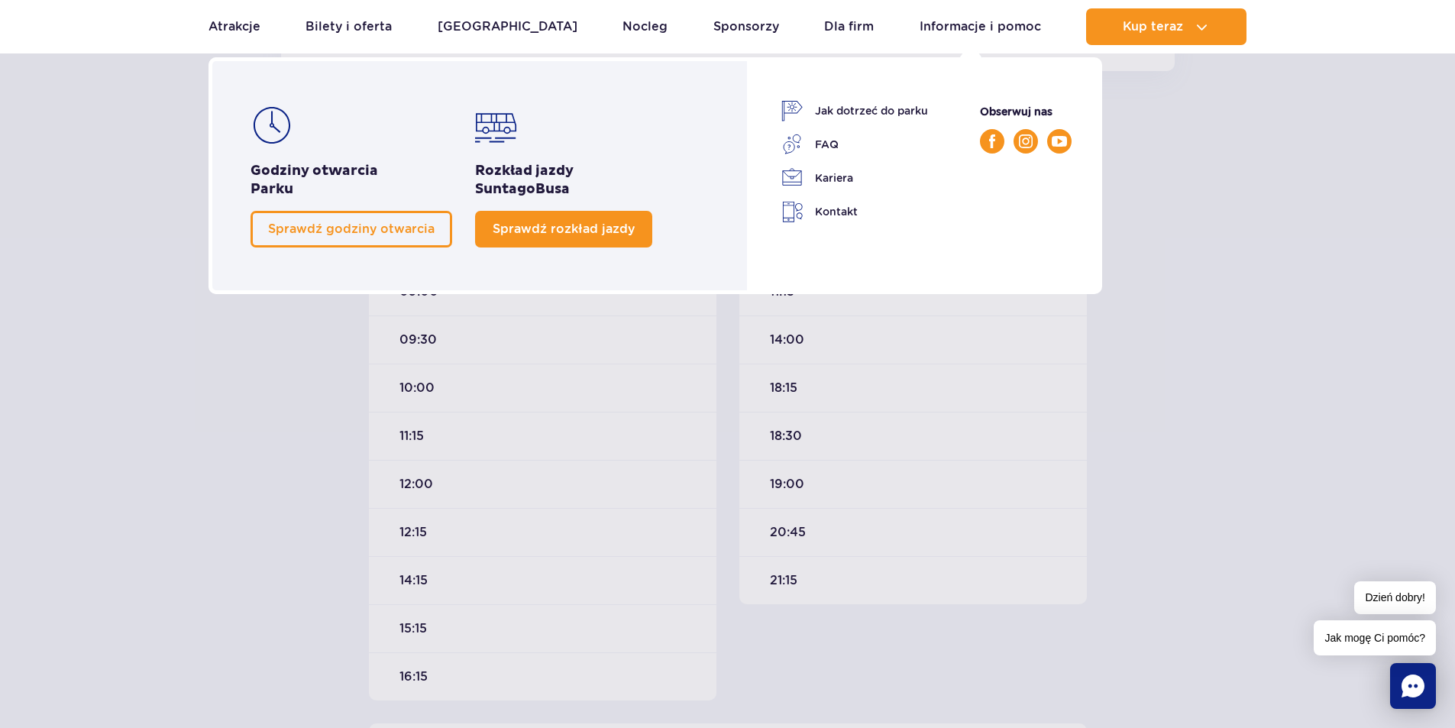
click at [619, 220] on link "Sprawdź rozkład jazdy" at bounding box center [563, 229] width 177 height 37
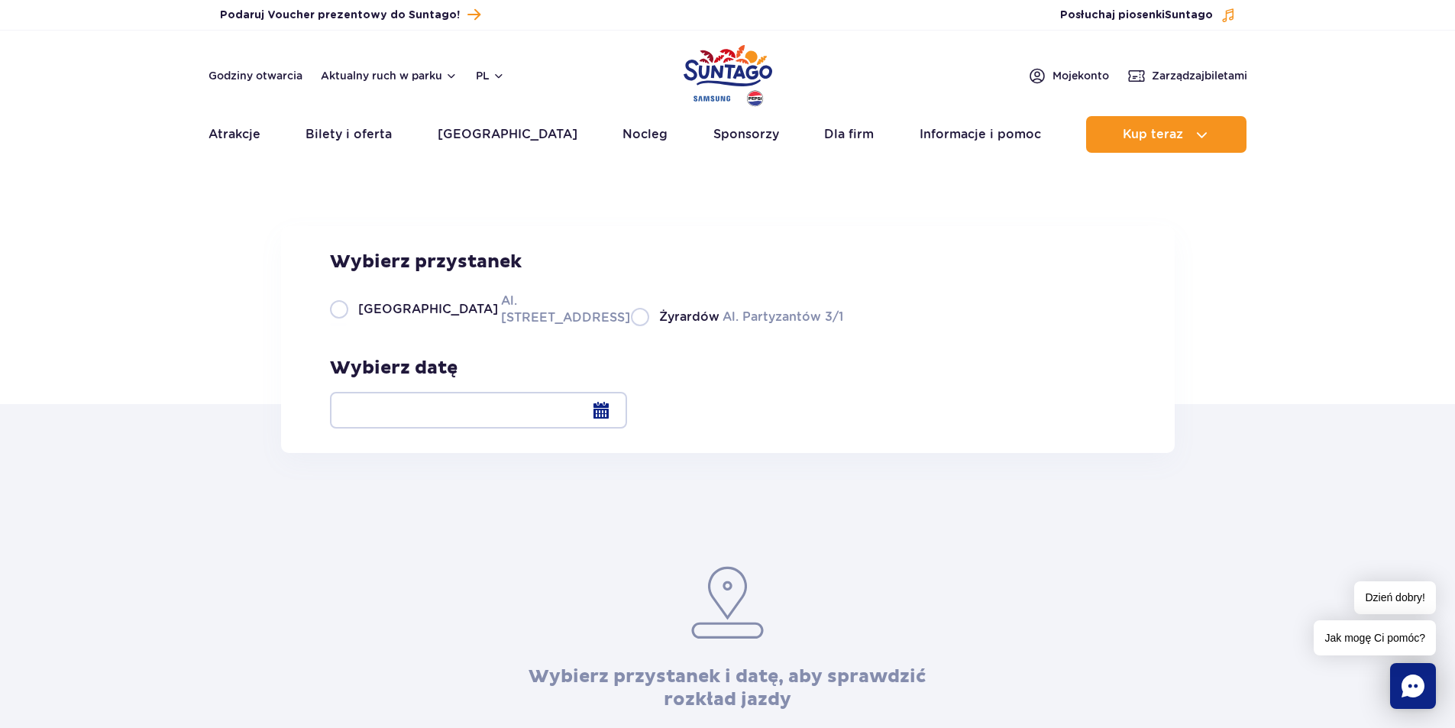
click at [659, 325] on span "Żyrardów" at bounding box center [689, 317] width 60 height 17
click at [631, 326] on input "Żyrardów Al. Partyzantów 3/1" at bounding box center [639, 324] width 17 height 3
radio input "true"
click at [627, 416] on div at bounding box center [478, 410] width 297 height 37
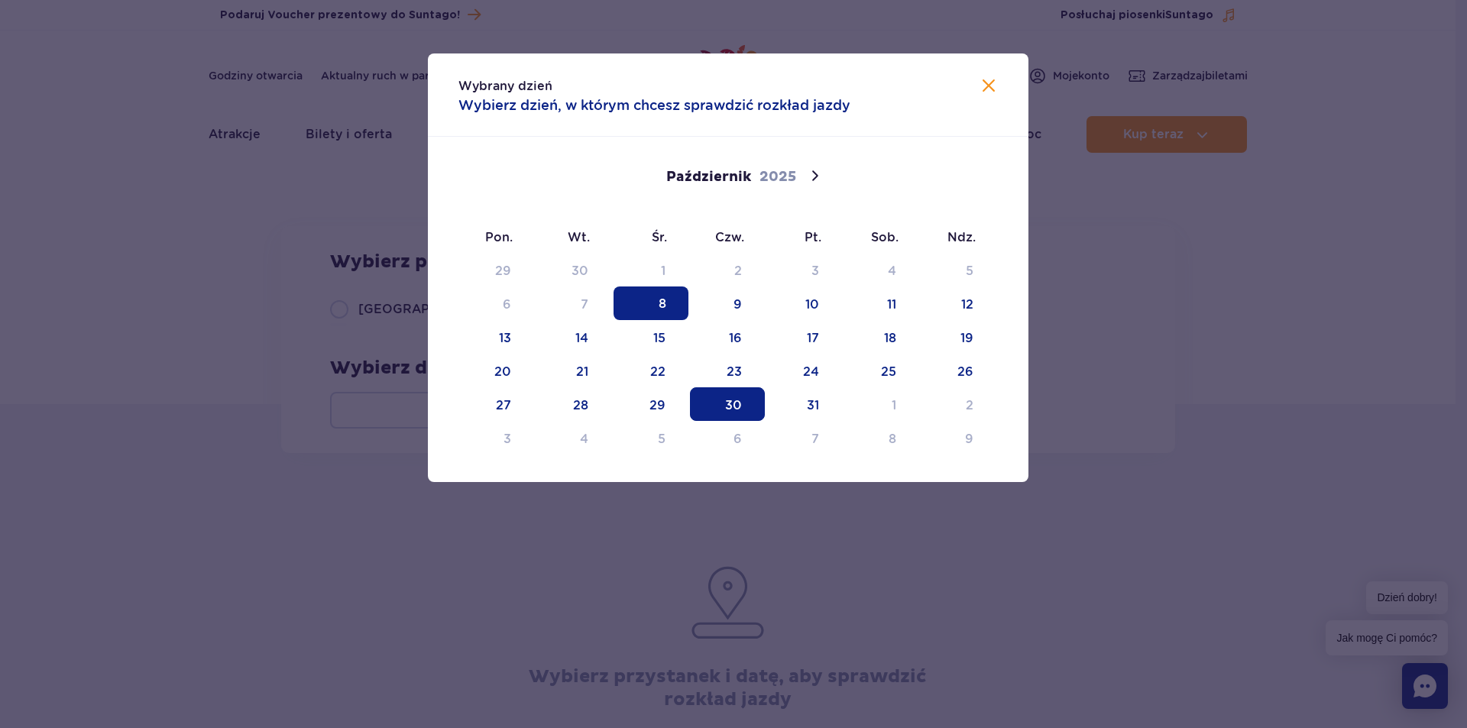
click at [718, 405] on span "30" at bounding box center [727, 404] width 75 height 34
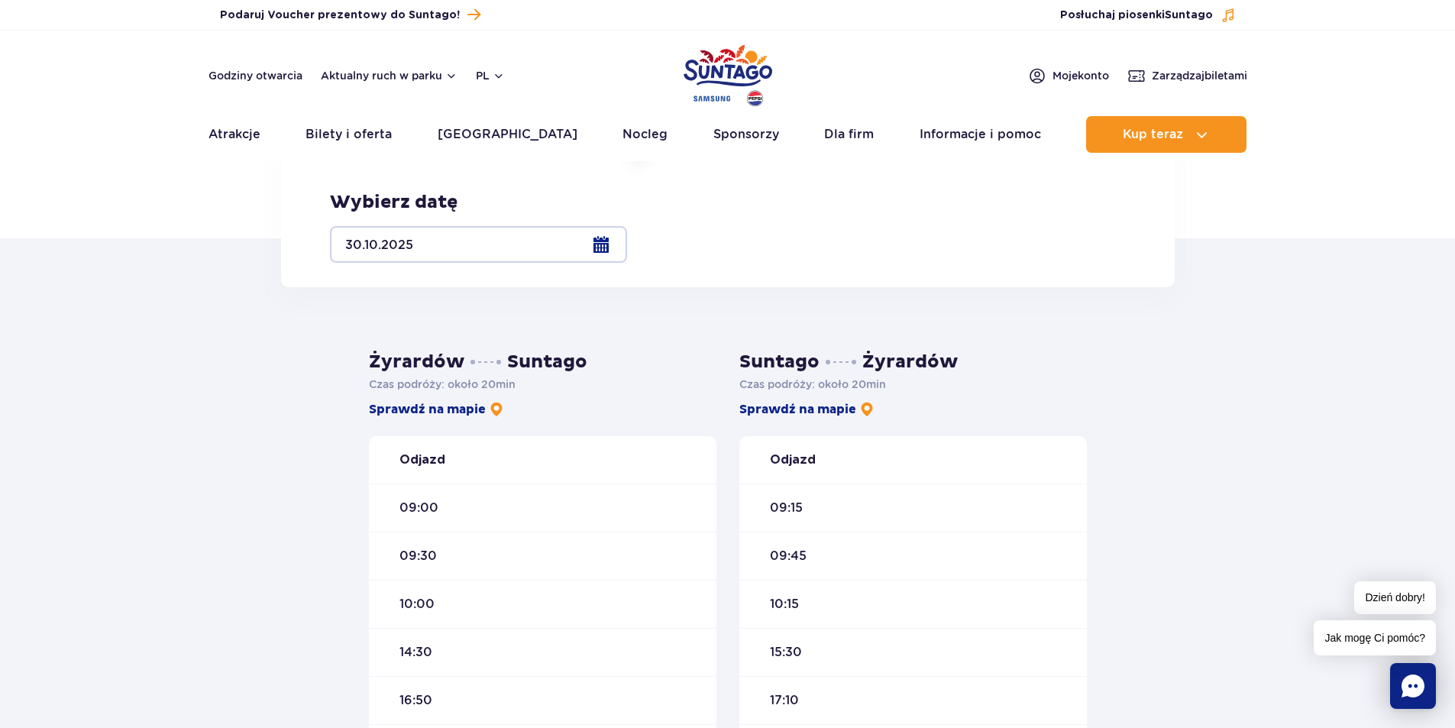
scroll to position [229, 0]
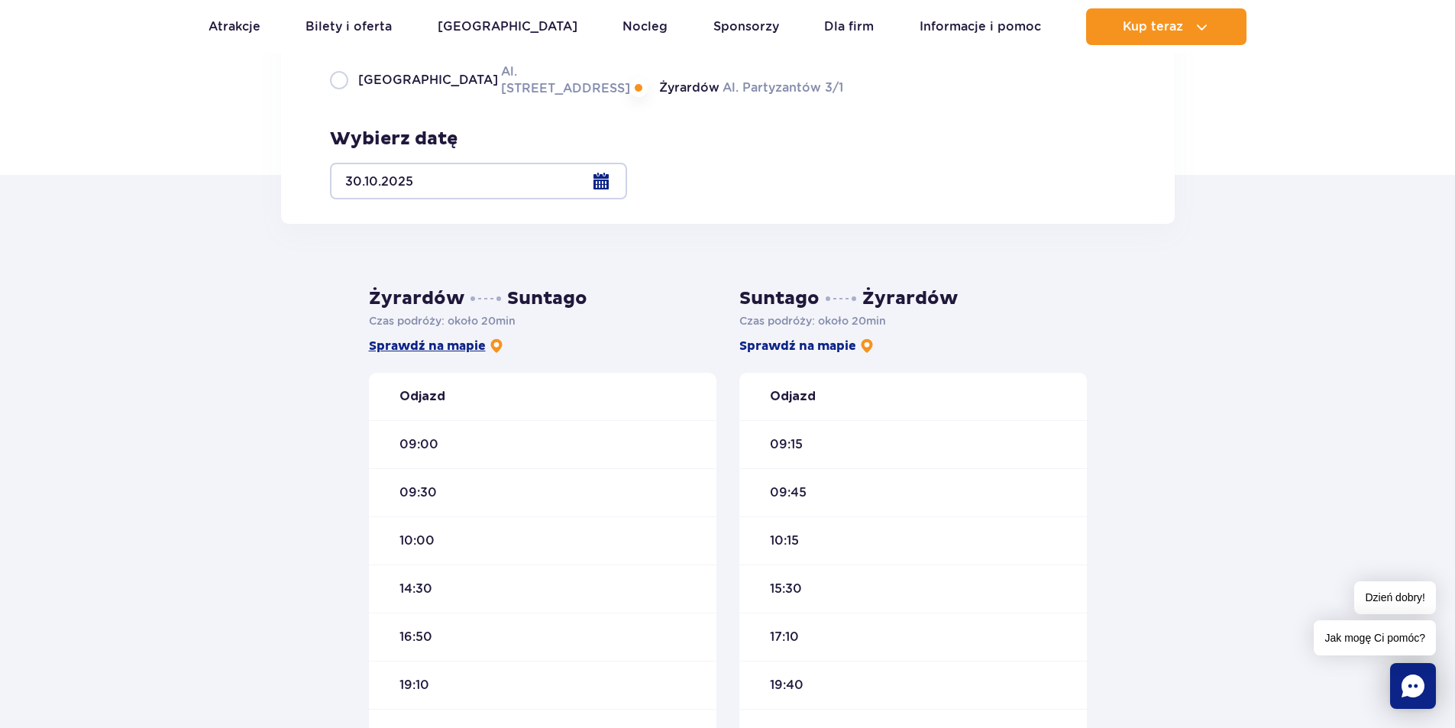
click at [432, 348] on link "Sprawdź na mapie" at bounding box center [436, 346] width 135 height 17
click at [337, 97] on label "Warszawa Al. [STREET_ADDRESS]" at bounding box center [471, 80] width 283 height 34
click at [337, 97] on input "Warszawa Al. [STREET_ADDRESS]" at bounding box center [338, 95] width 17 height 3
radio input "true"
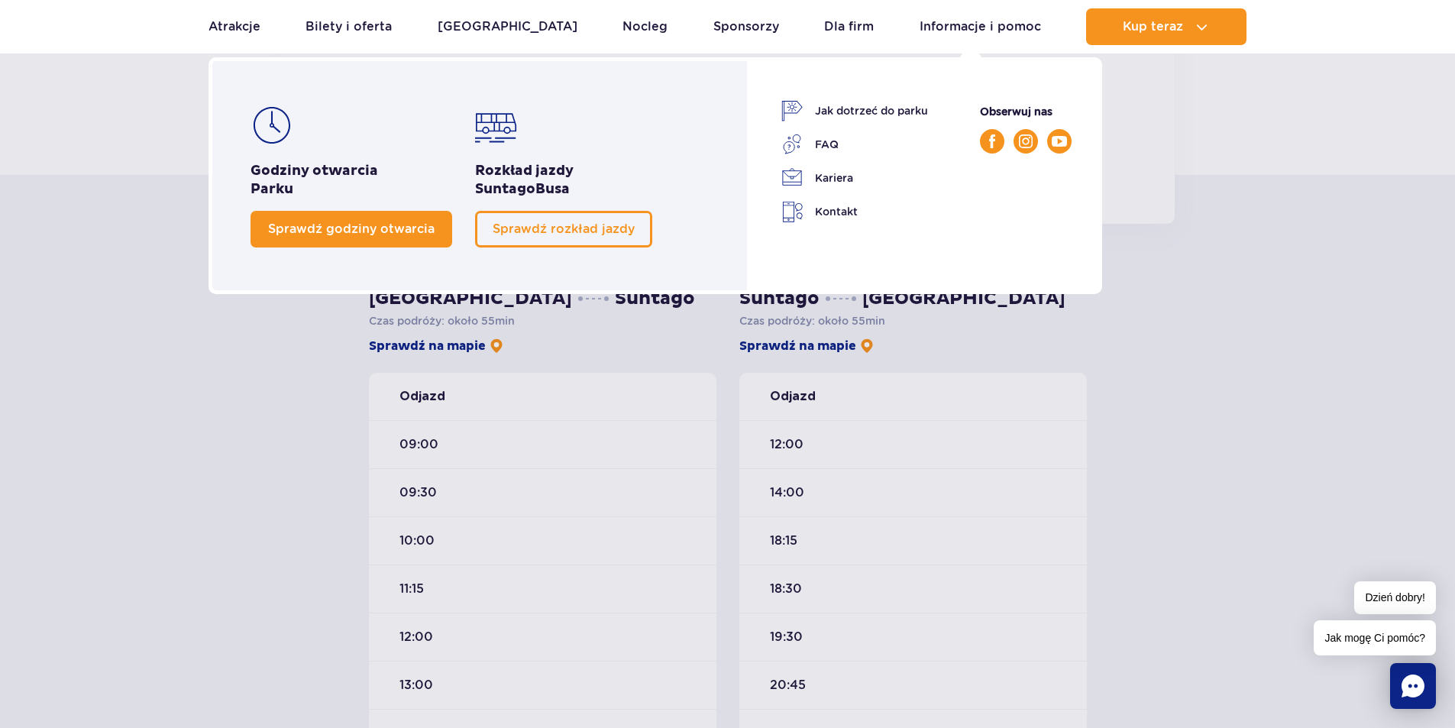
click at [409, 211] on link "Sprawdź godziny otwarcia" at bounding box center [352, 229] width 202 height 37
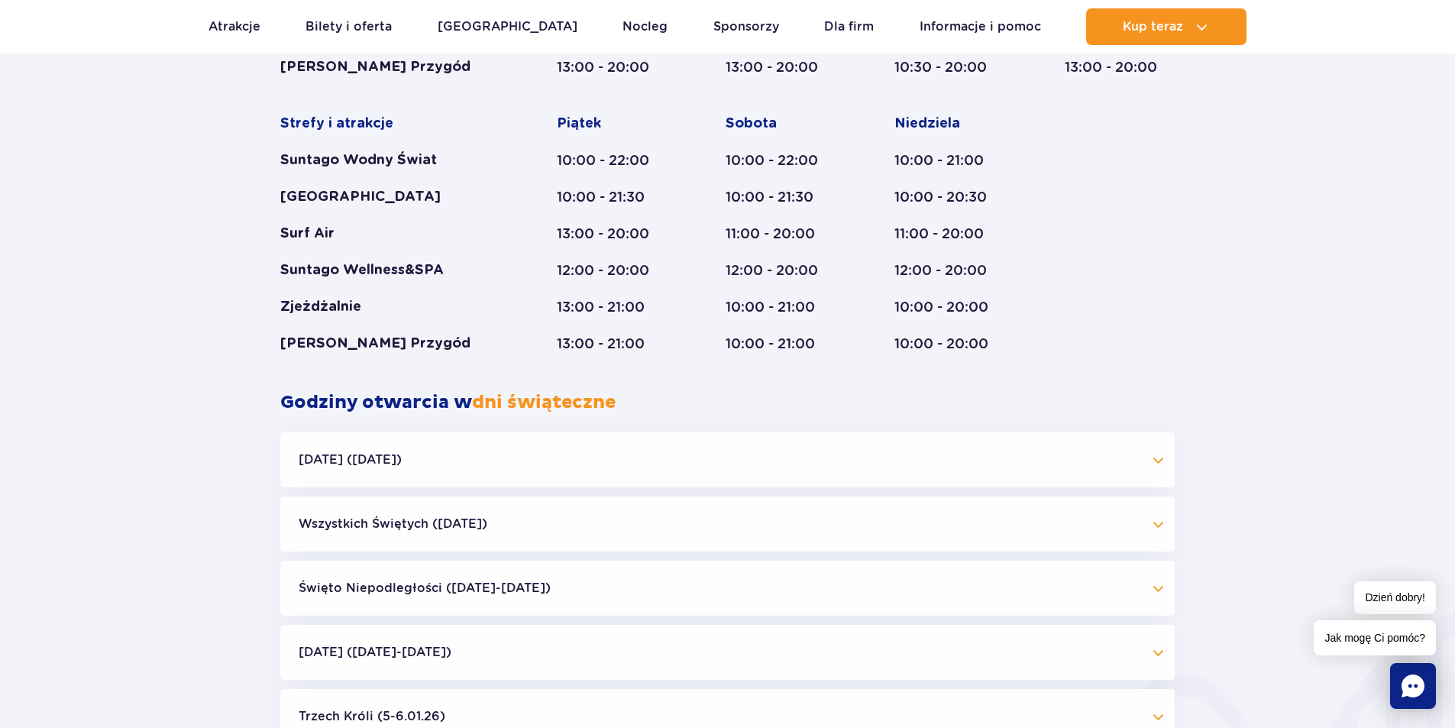
scroll to position [1345, 0]
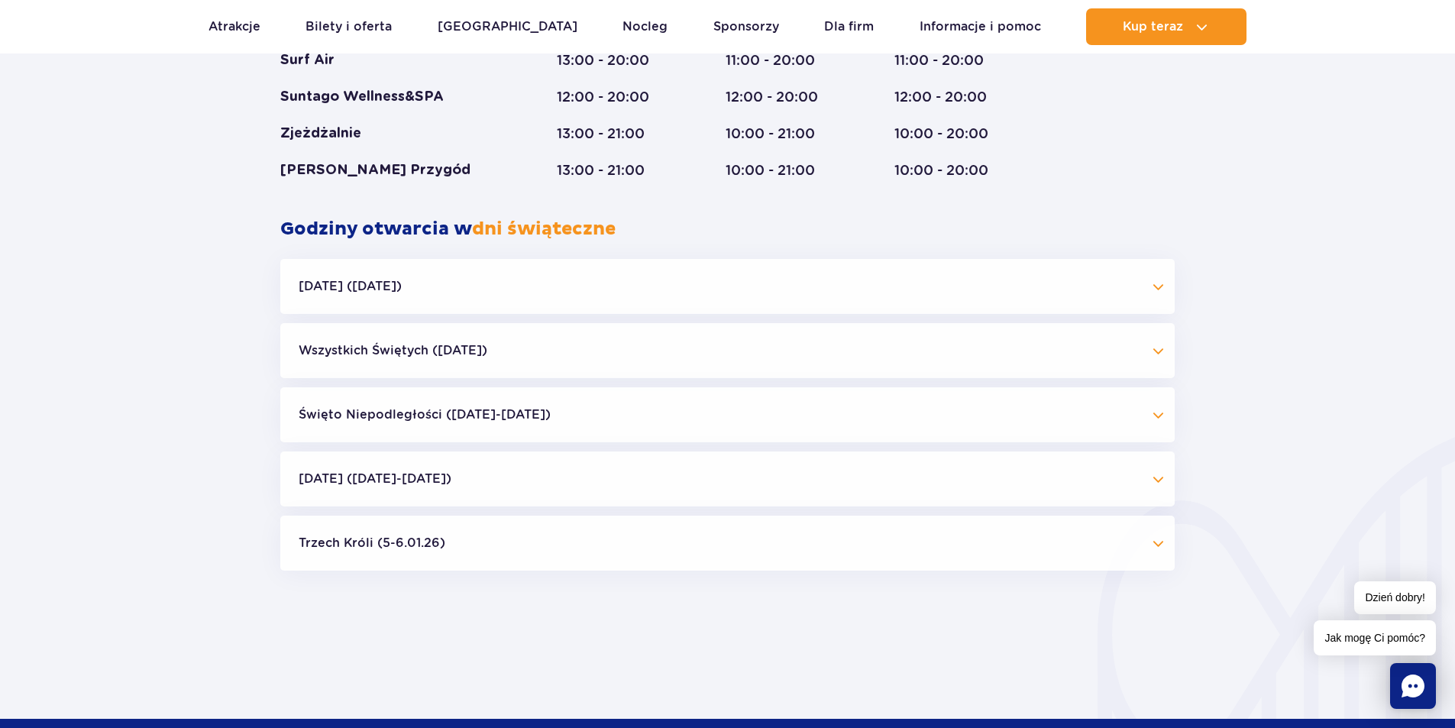
click at [514, 283] on button "[DATE] ([DATE])" at bounding box center [727, 286] width 895 height 55
